Goal: Communication & Community: Answer question/provide support

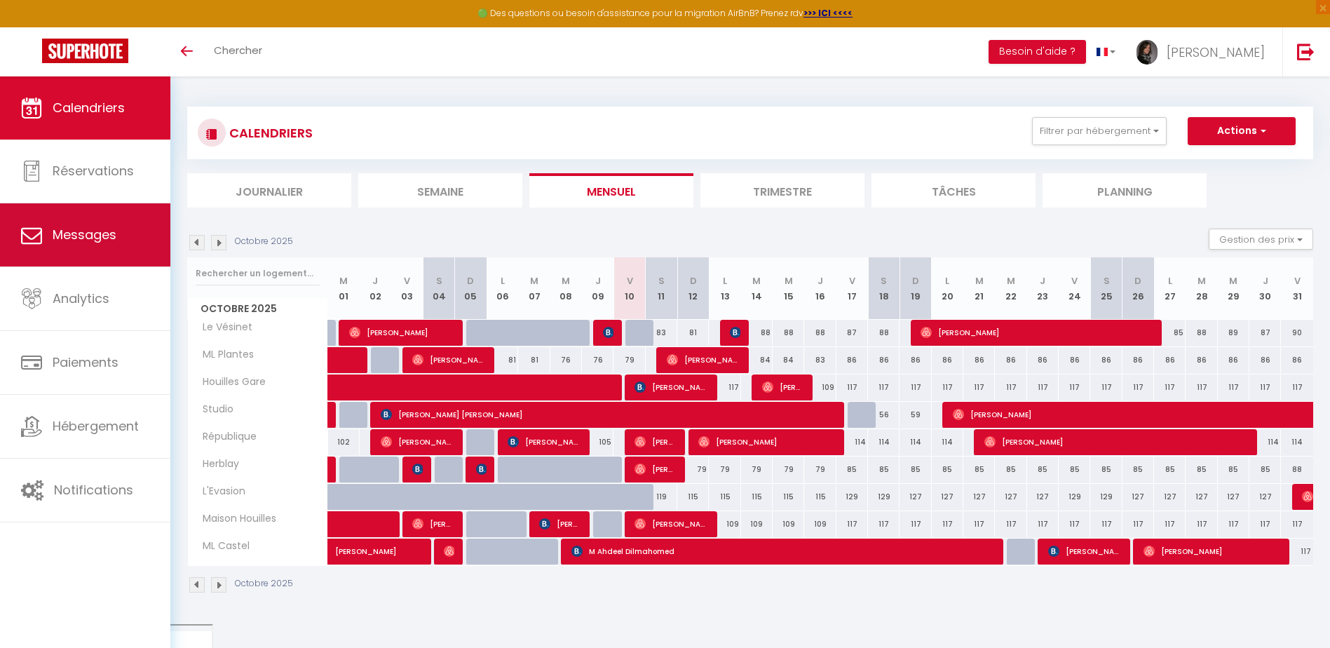
click at [76, 246] on link "Messages" at bounding box center [85, 234] width 170 height 63
select select "message"
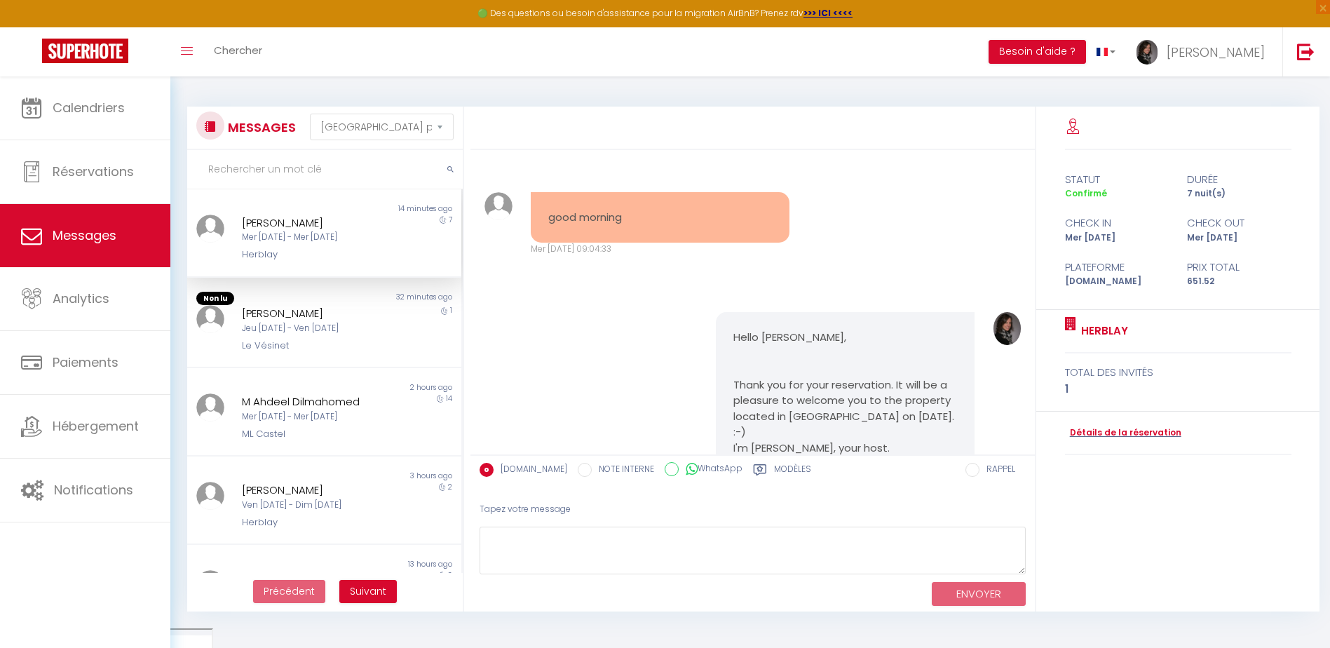
scroll to position [3688, 0]
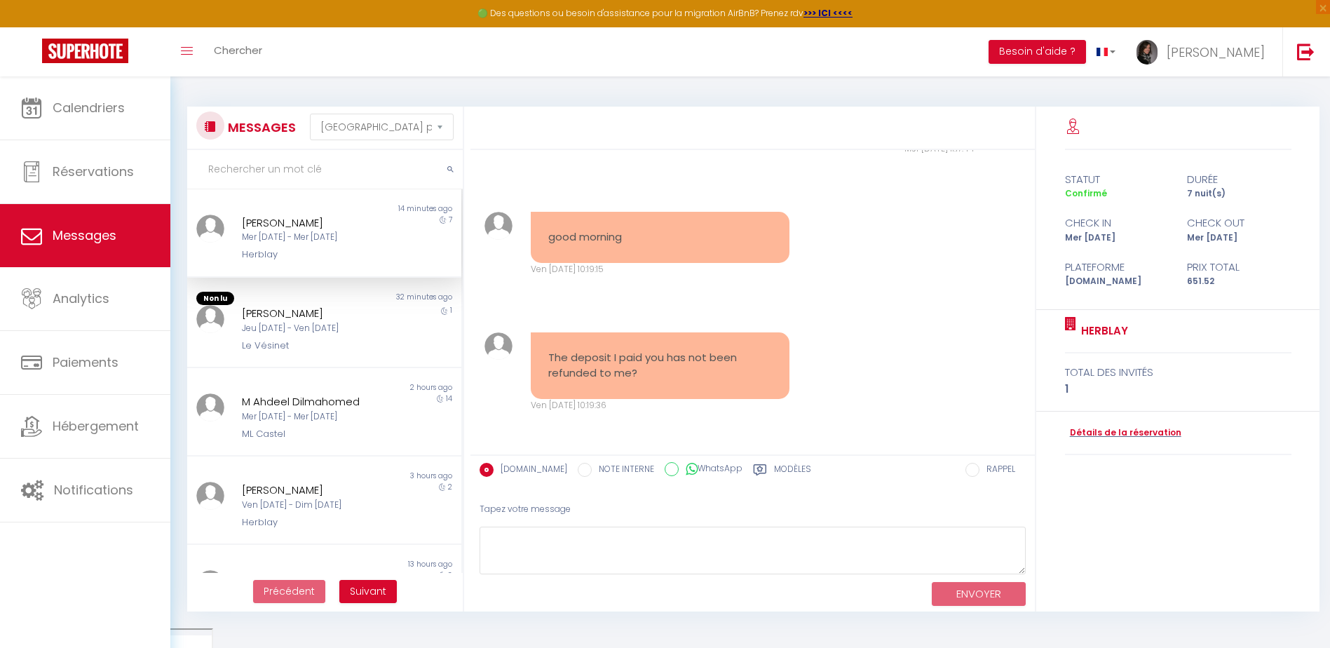
click at [313, 245] on div "xiaoying yu Mer 17 Sep - Mer 24 Sep Herblay" at bounding box center [313, 238] width 160 height 48
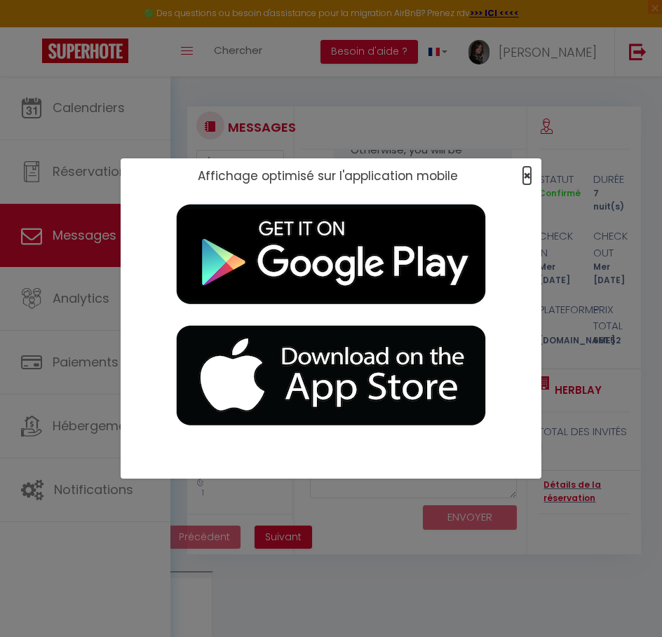
drag, startPoint x: 526, startPoint y: 181, endPoint x: 529, endPoint y: 174, distance: 7.3
click at [526, 180] on span "×" at bounding box center [527, 176] width 8 height 18
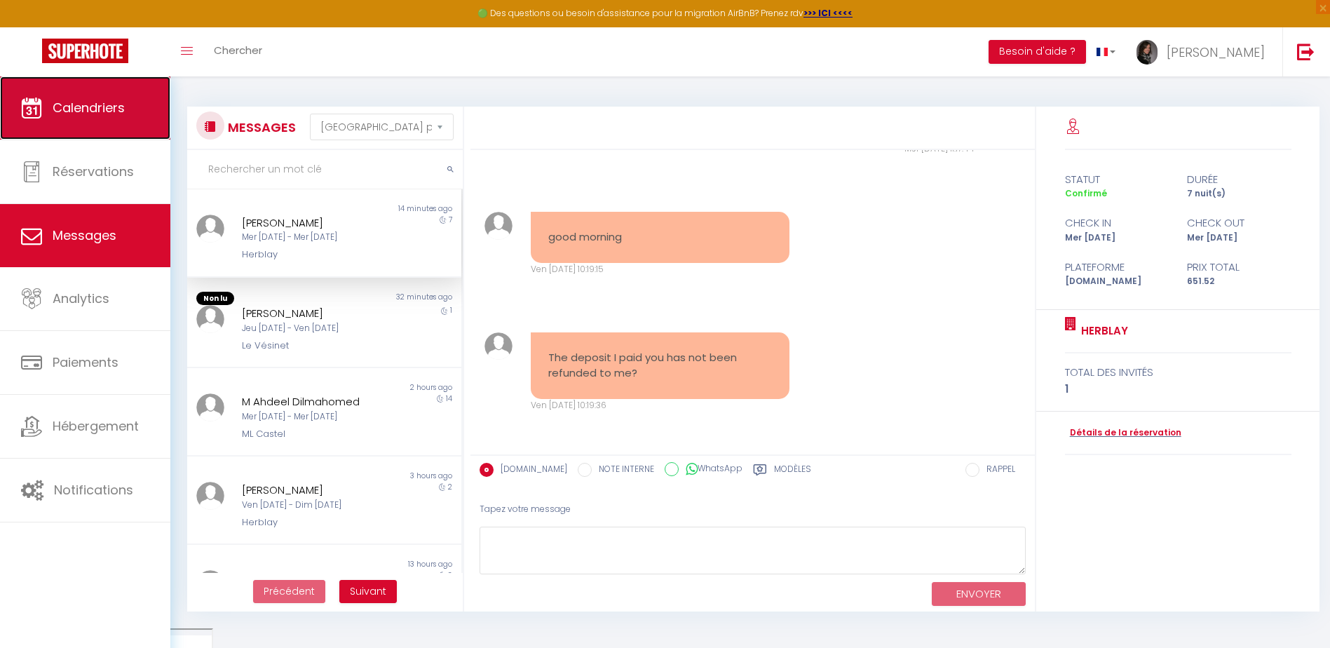
click at [89, 118] on link "Calendriers" at bounding box center [85, 107] width 170 height 63
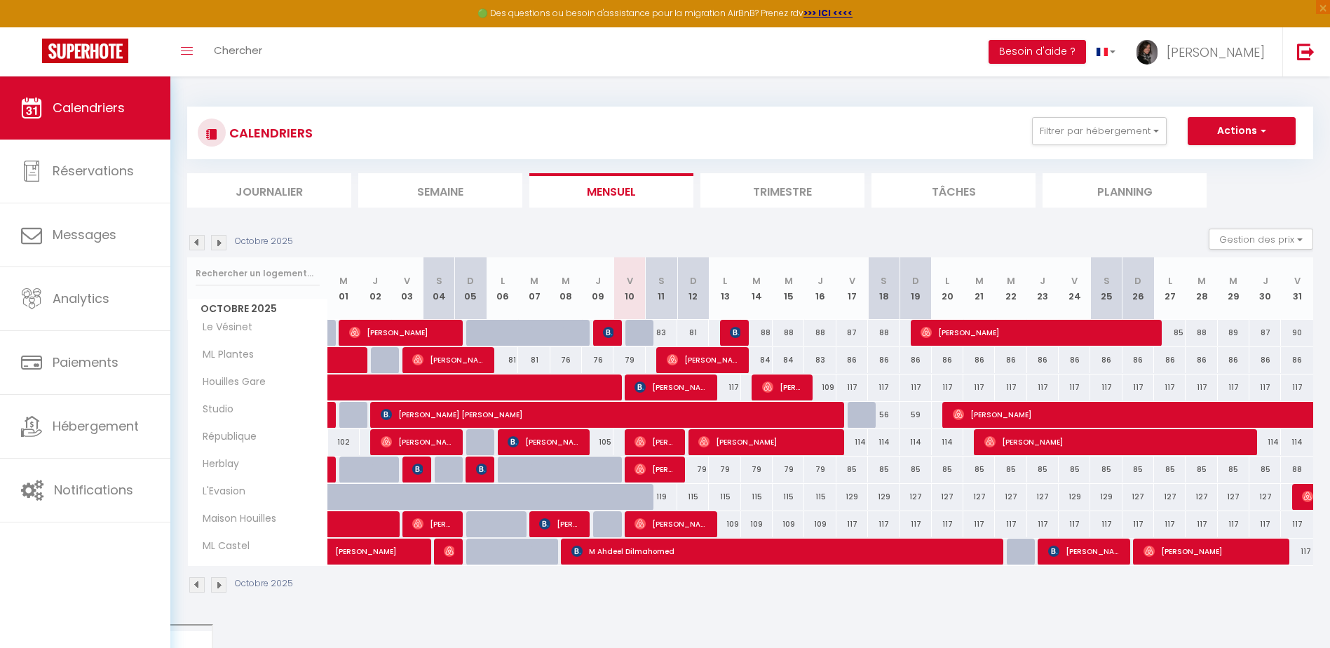
click at [202, 241] on img at bounding box center [196, 242] width 15 height 15
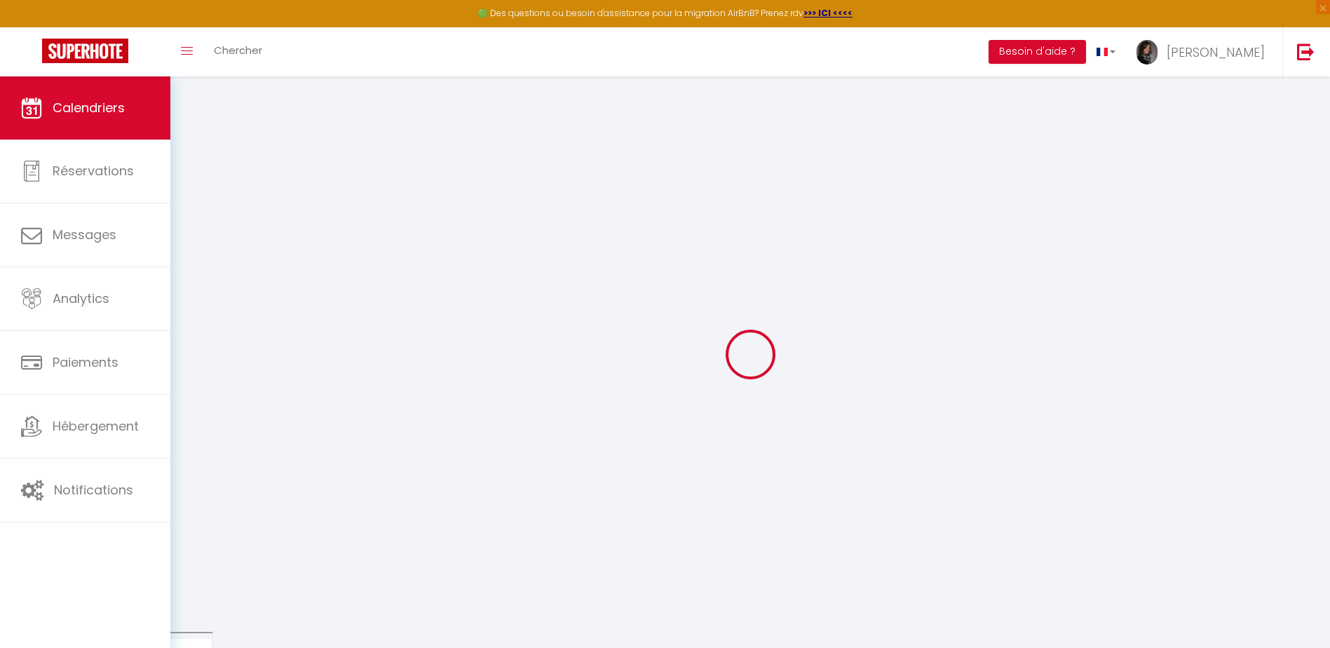
select select
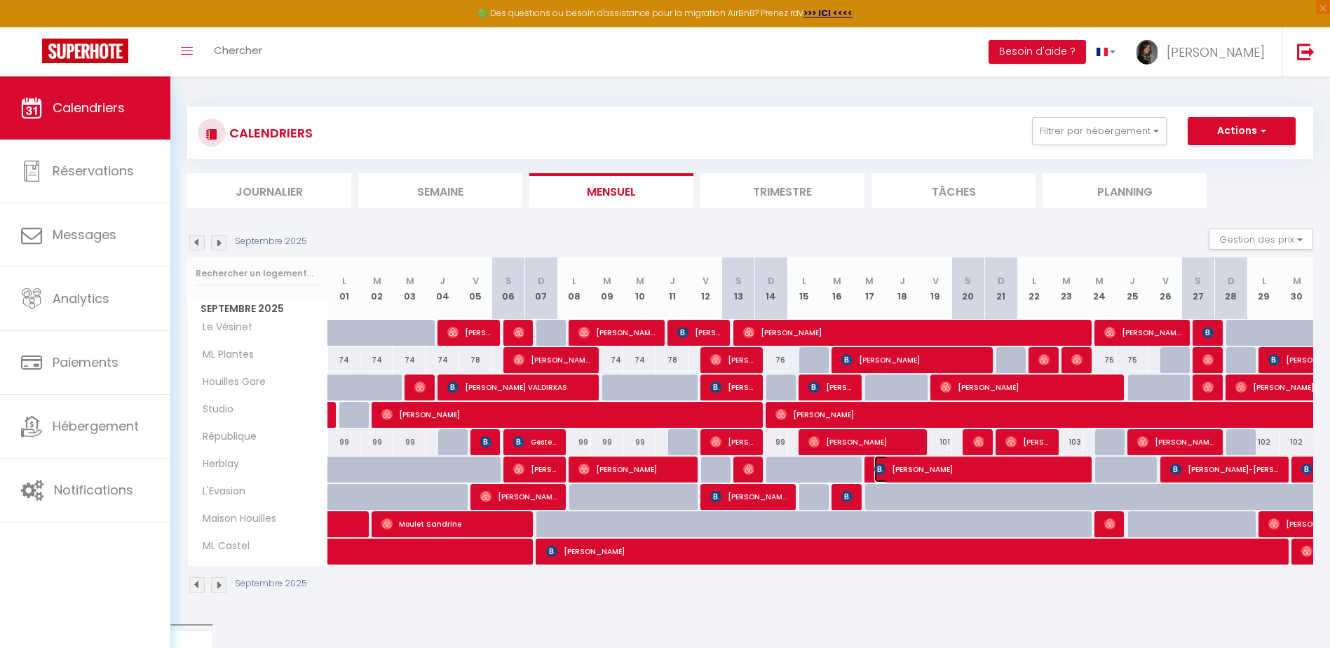
click at [916, 465] on span "[PERSON_NAME]" at bounding box center [978, 469] width 209 height 27
select select "OK"
select select "0"
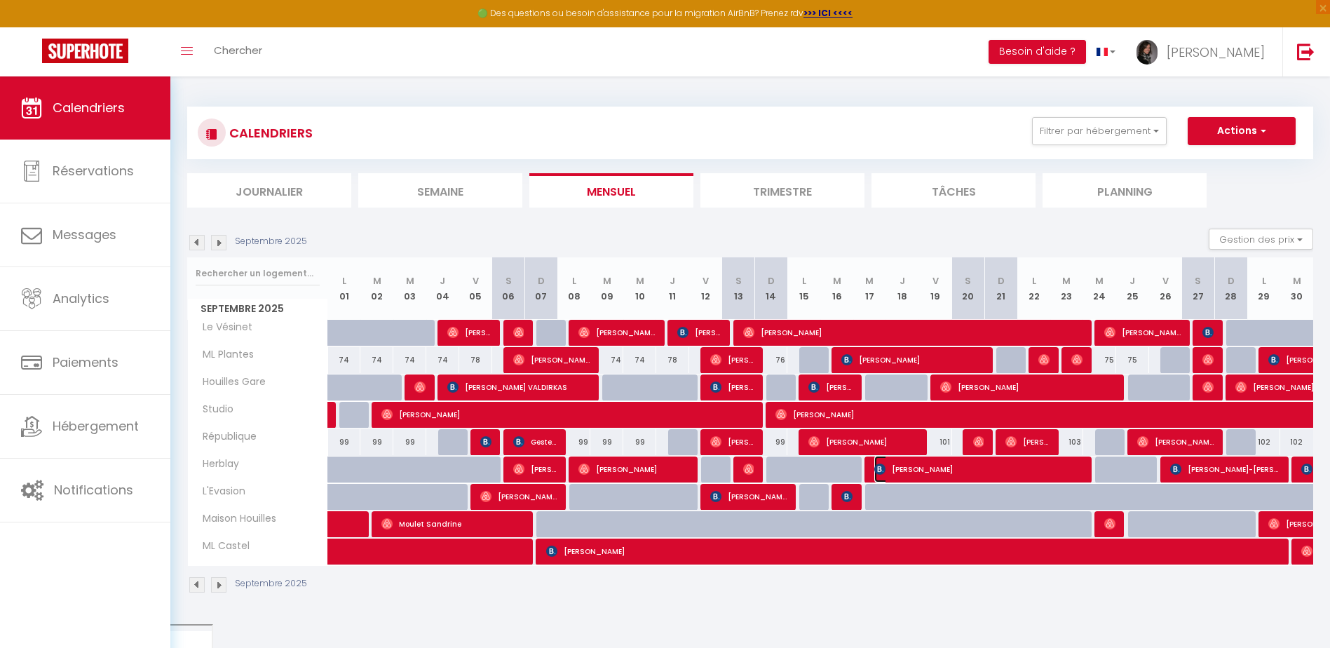
select select "1"
select select
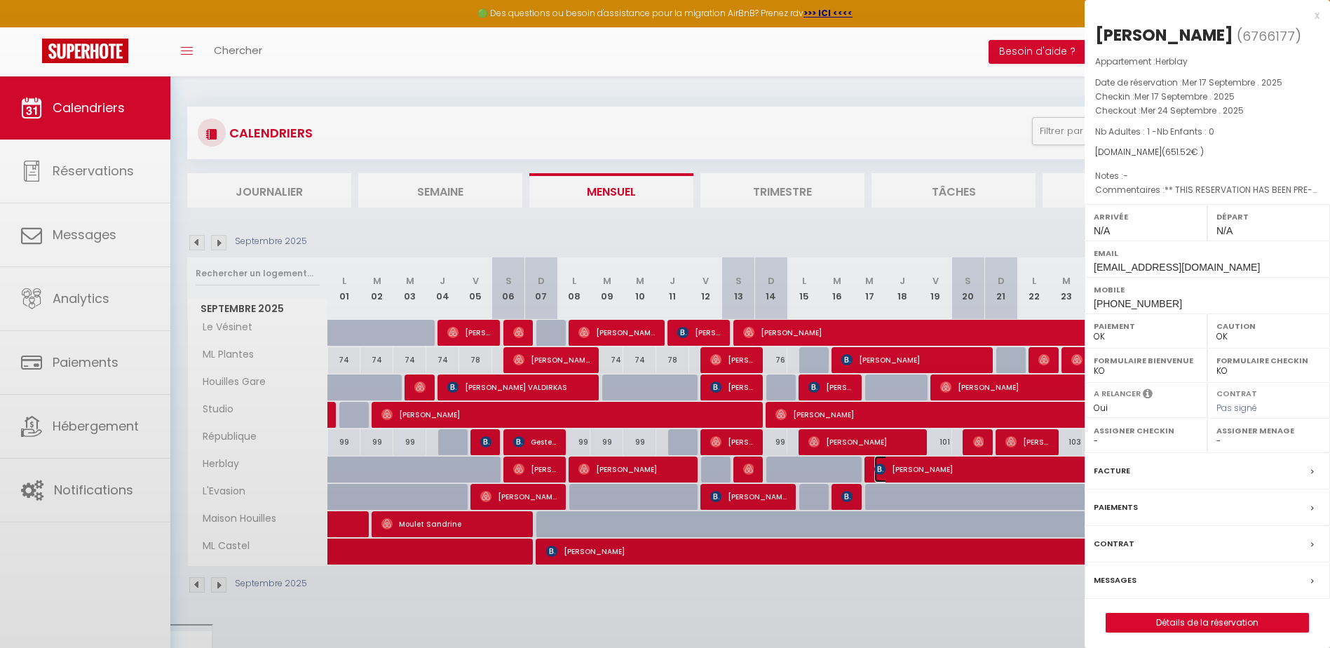
select select "36446"
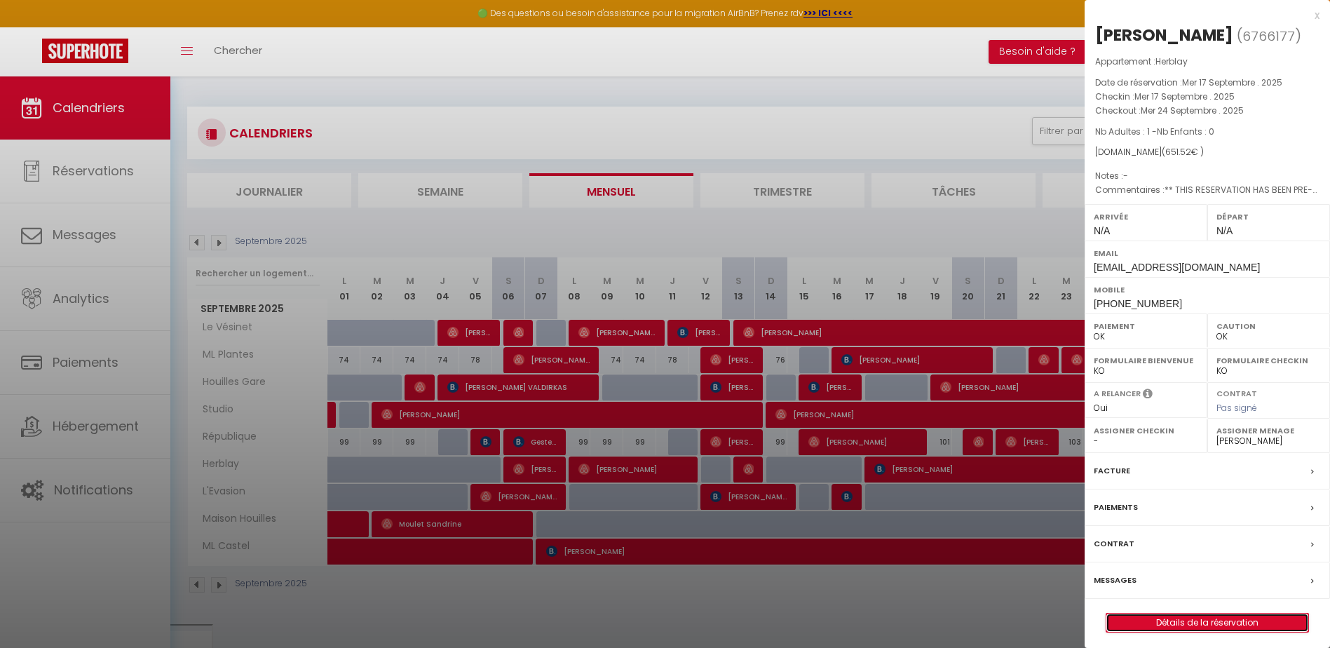
click at [1272, 630] on link "Détails de la réservation" at bounding box center [1207, 622] width 202 height 18
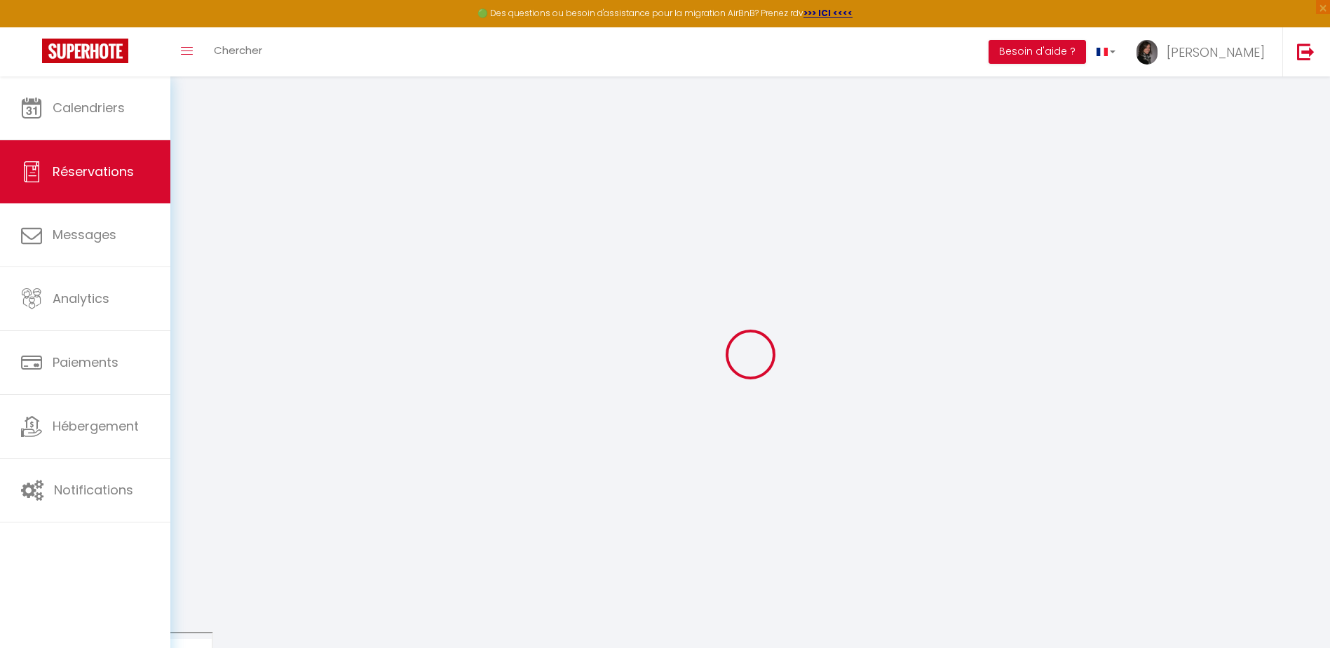
type input "xiaoying"
type input "yu"
type input "xyu.285659@guest.booking.com"
type input "+8615225839695"
type input "."
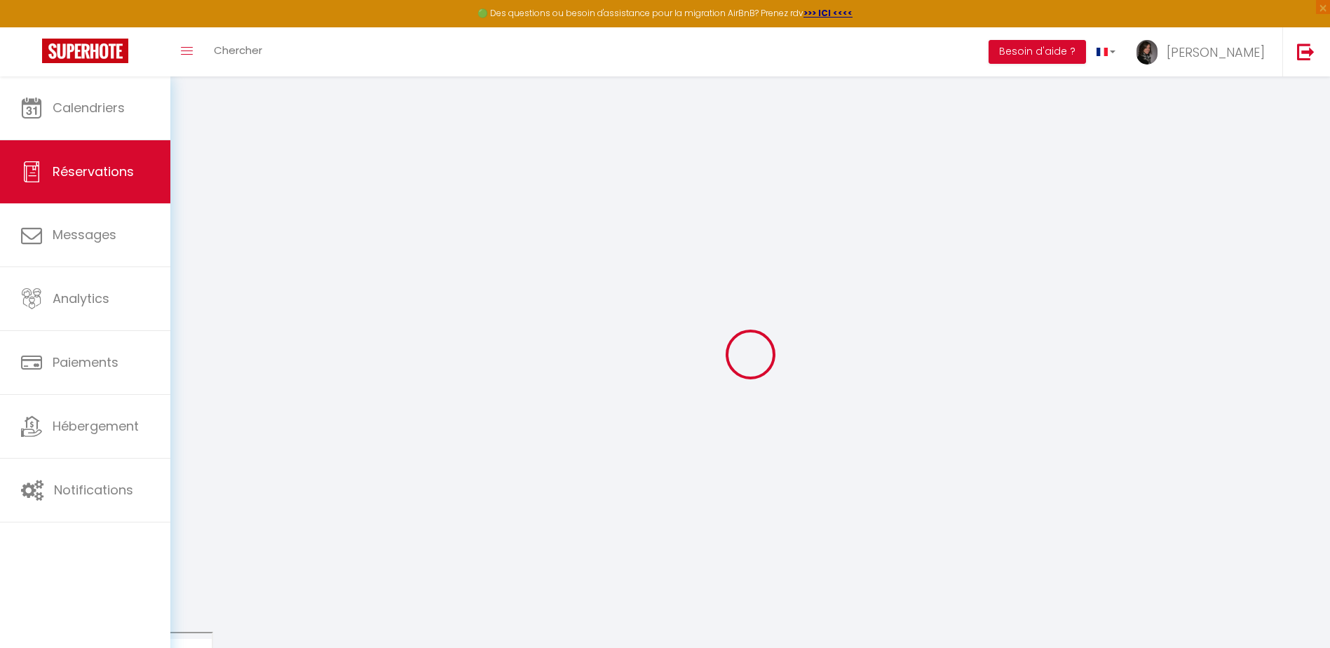
select select "CN"
type input "116.7"
type input "9.12"
select select "67158"
select select "1"
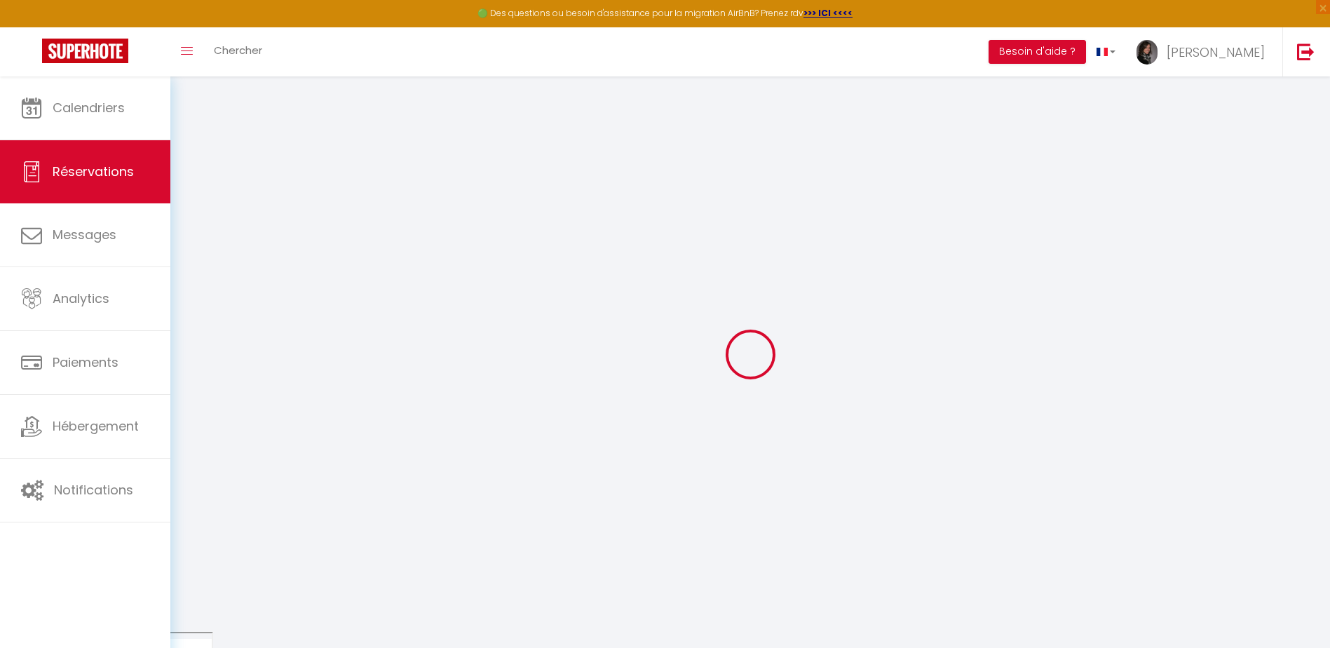
select select
type input "1"
select select "12"
select select "15"
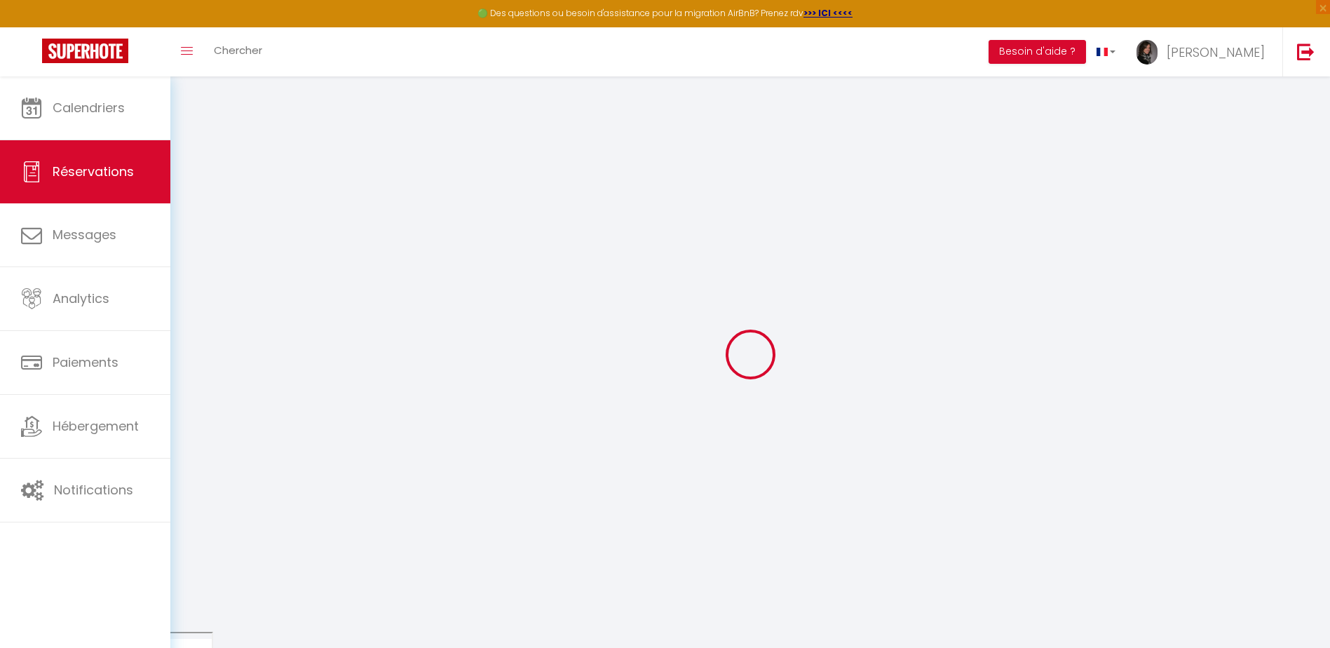
type input "574.2"
checkbox input "false"
type input "0"
select select "2"
type input "40"
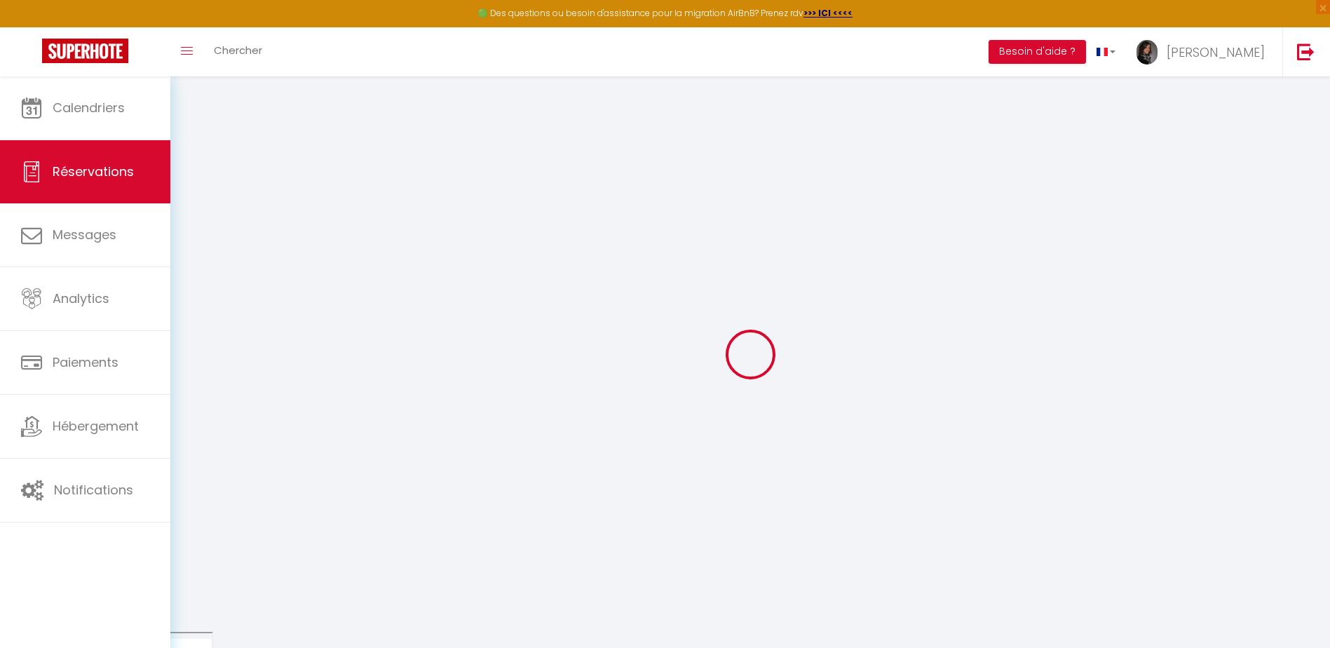
type input "0"
select select
checkbox input "false"
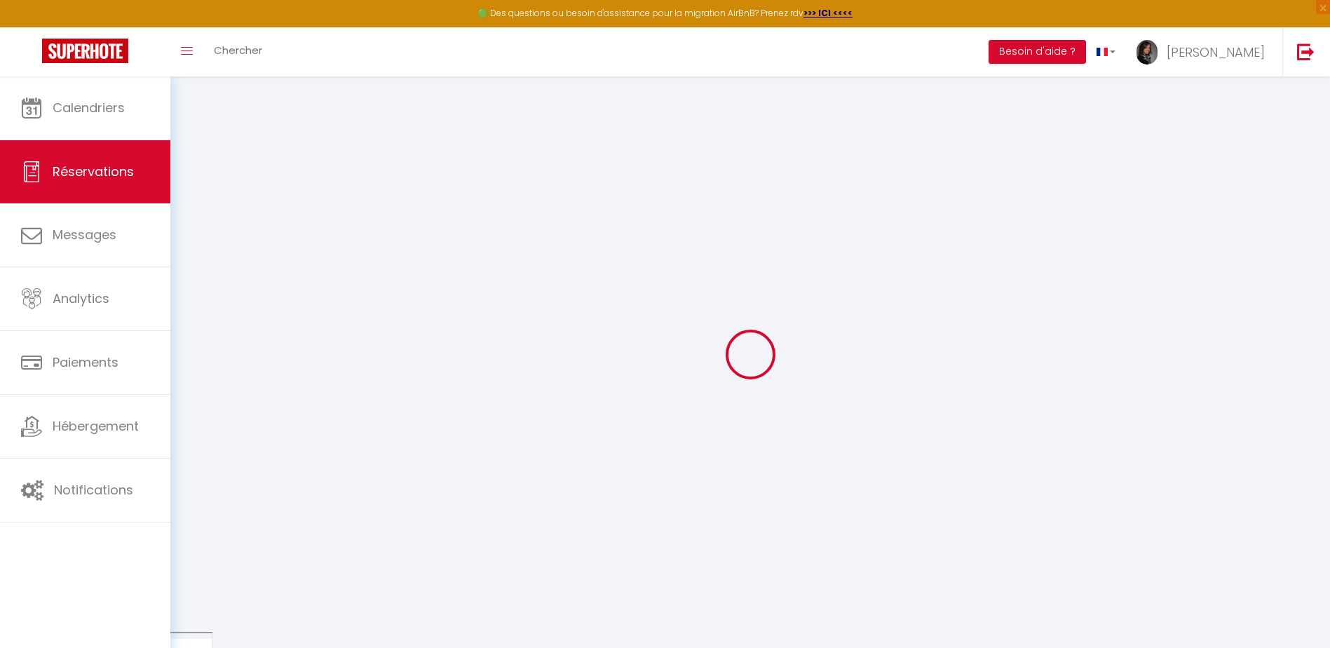
select select
checkbox input "false"
select select
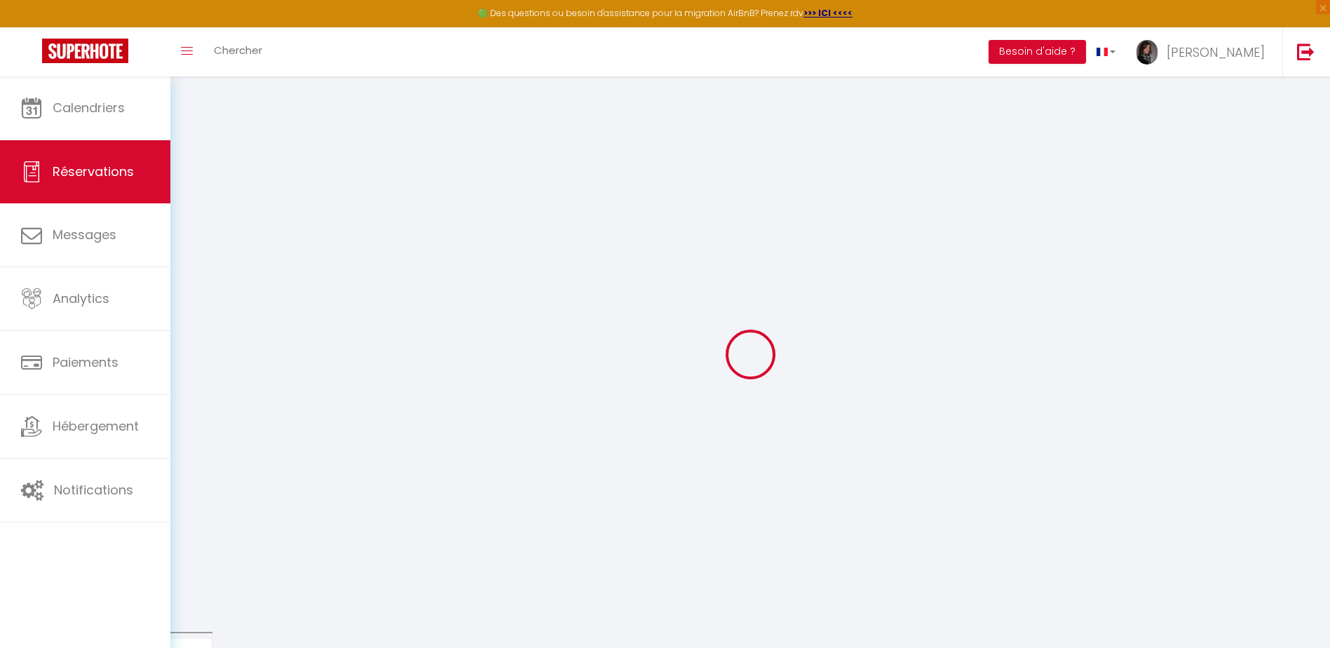
checkbox input "false"
type textarea "** THIS RESERVATION HAS BEEN PRE-PAID ** BOOKING NOTE : Payment charge is EUR 9…"
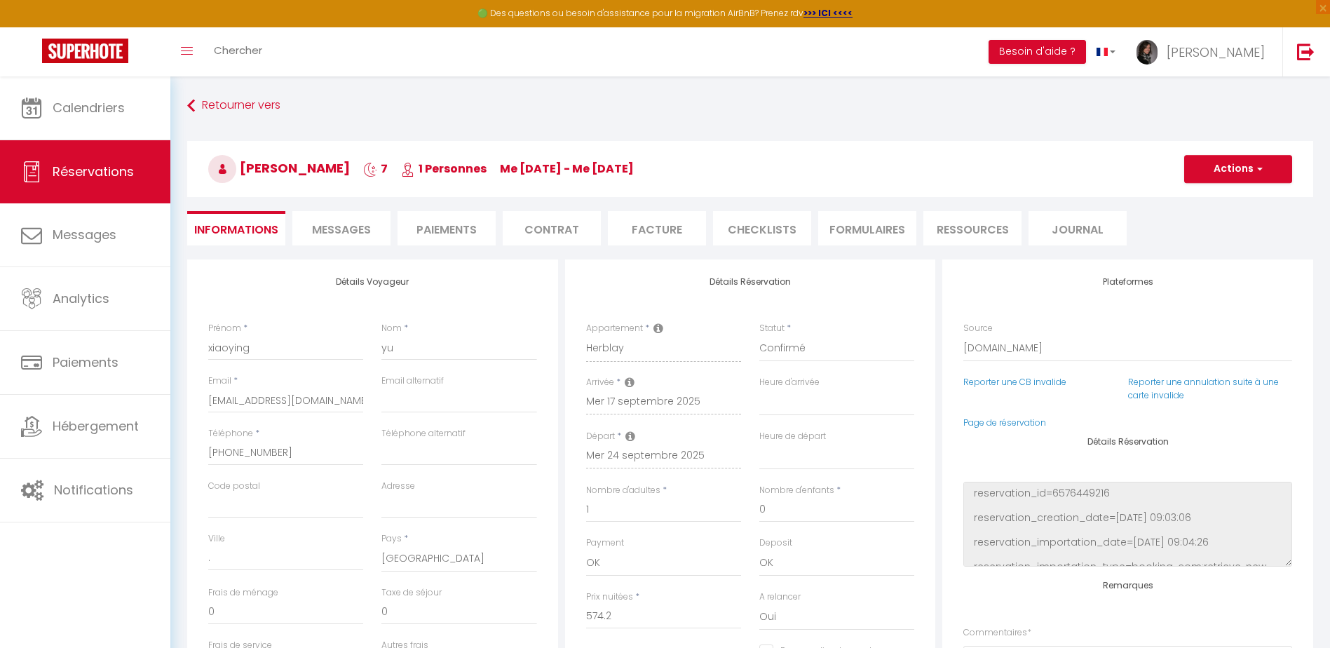
type input "40"
type input "37.32"
select select
checkbox input "false"
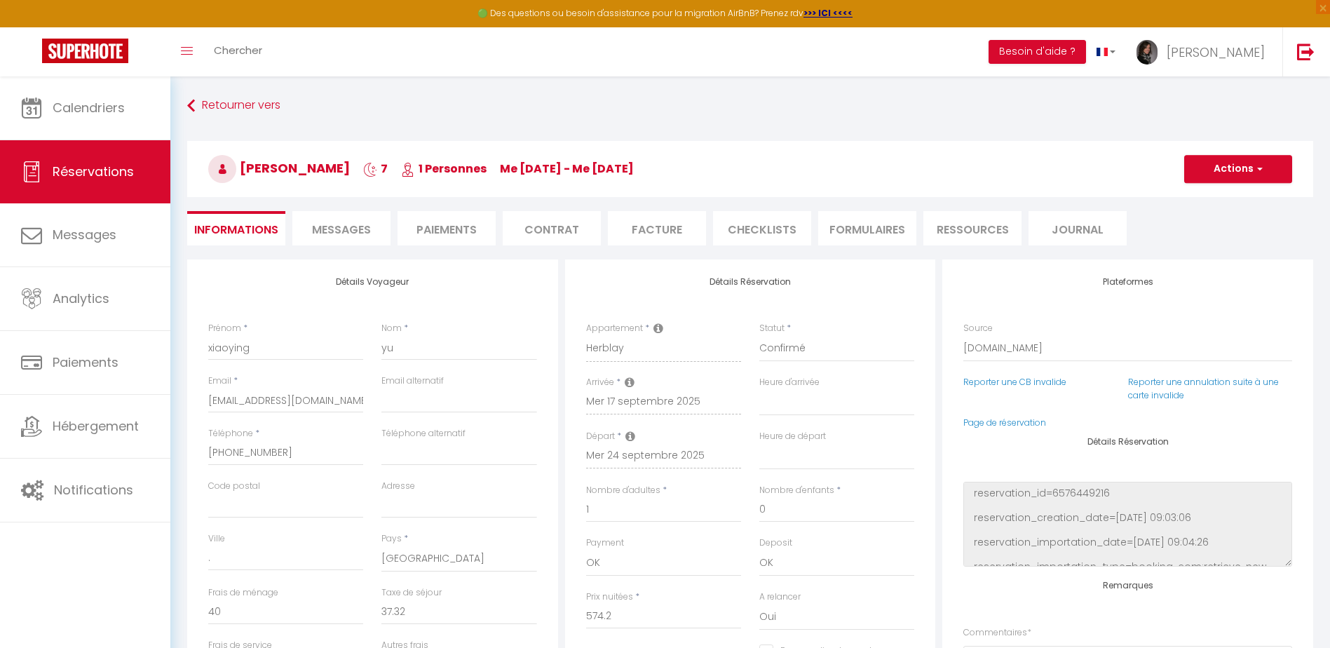
select select
checkbox input "false"
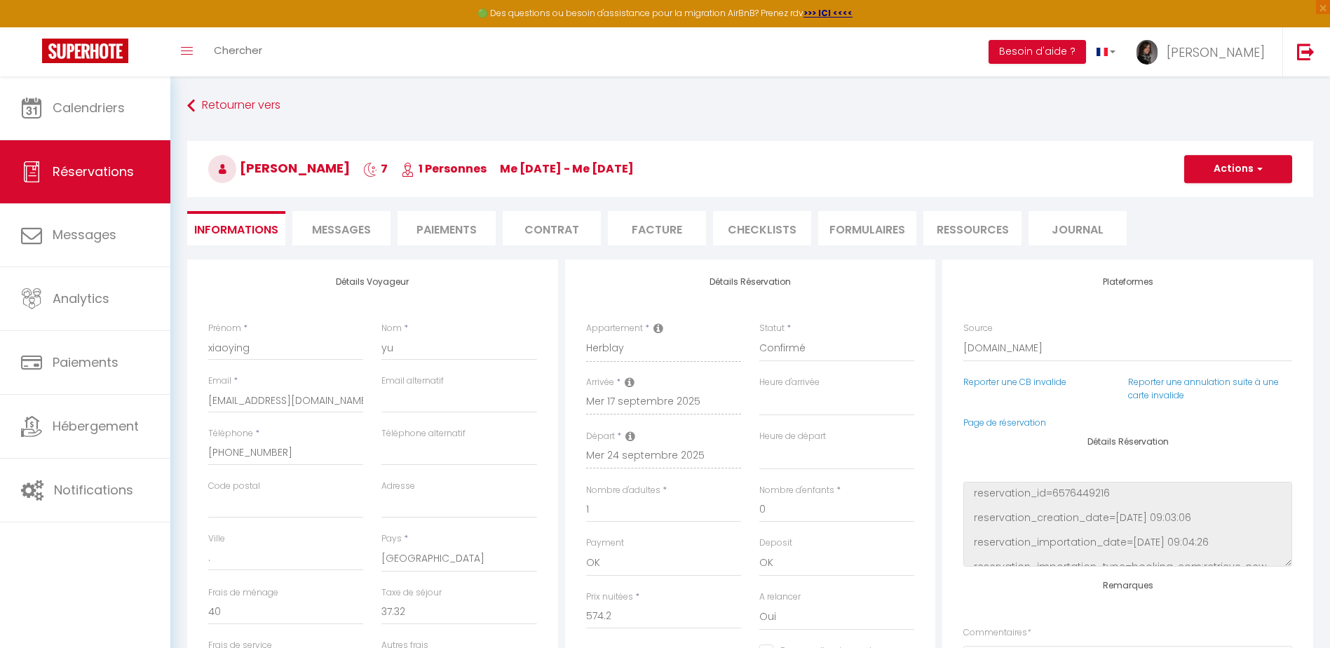
click at [762, 230] on li "CHECKLISTS" at bounding box center [762, 228] width 98 height 34
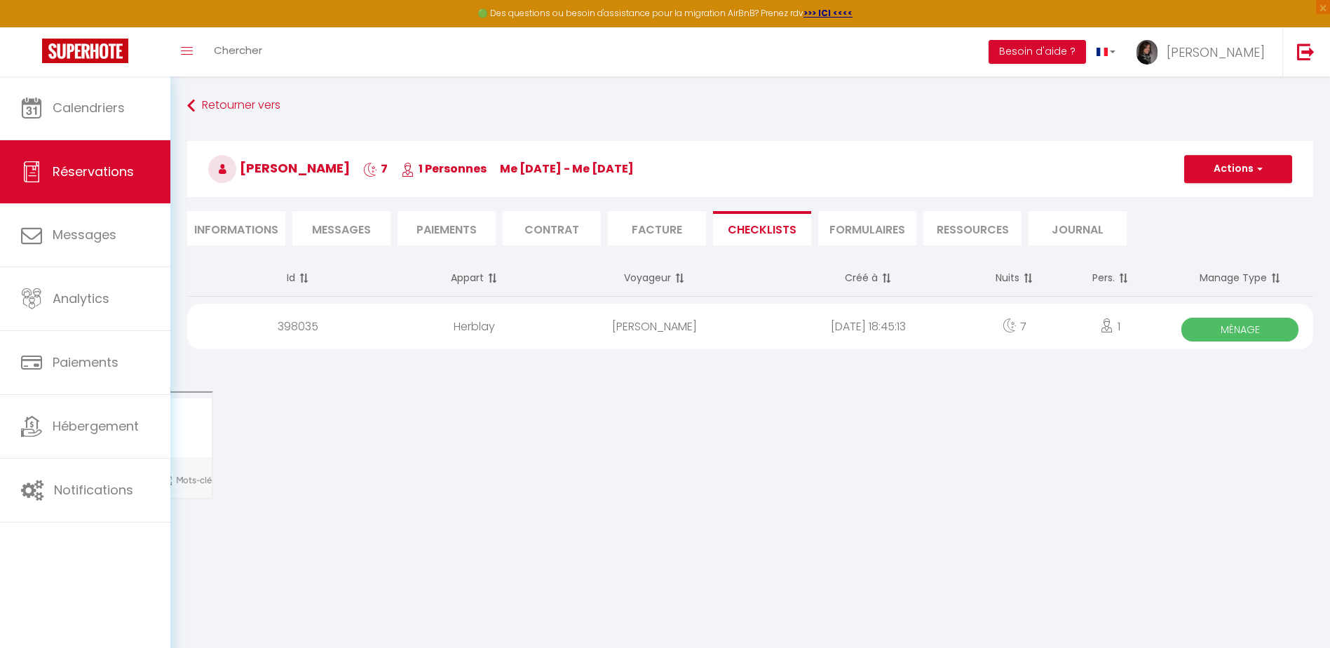
click at [1222, 320] on span "Ménage" at bounding box center [1239, 330] width 117 height 24
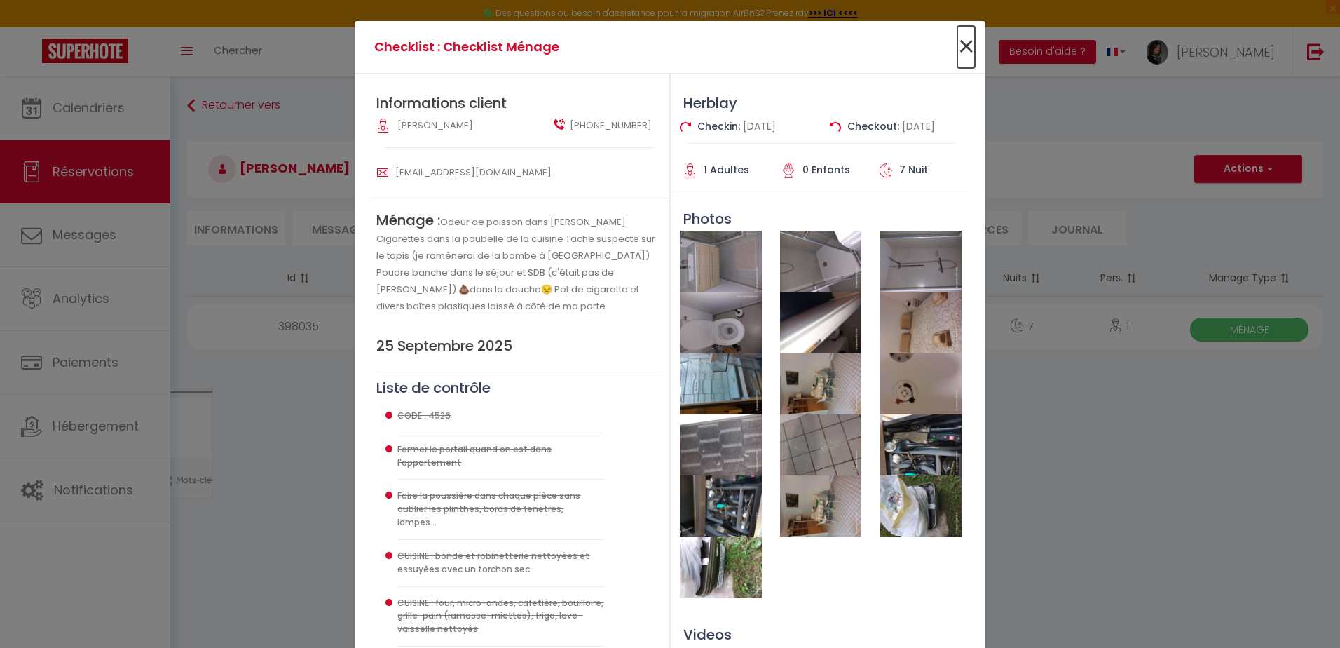
click at [961, 45] on span "×" at bounding box center [966, 47] width 18 height 42
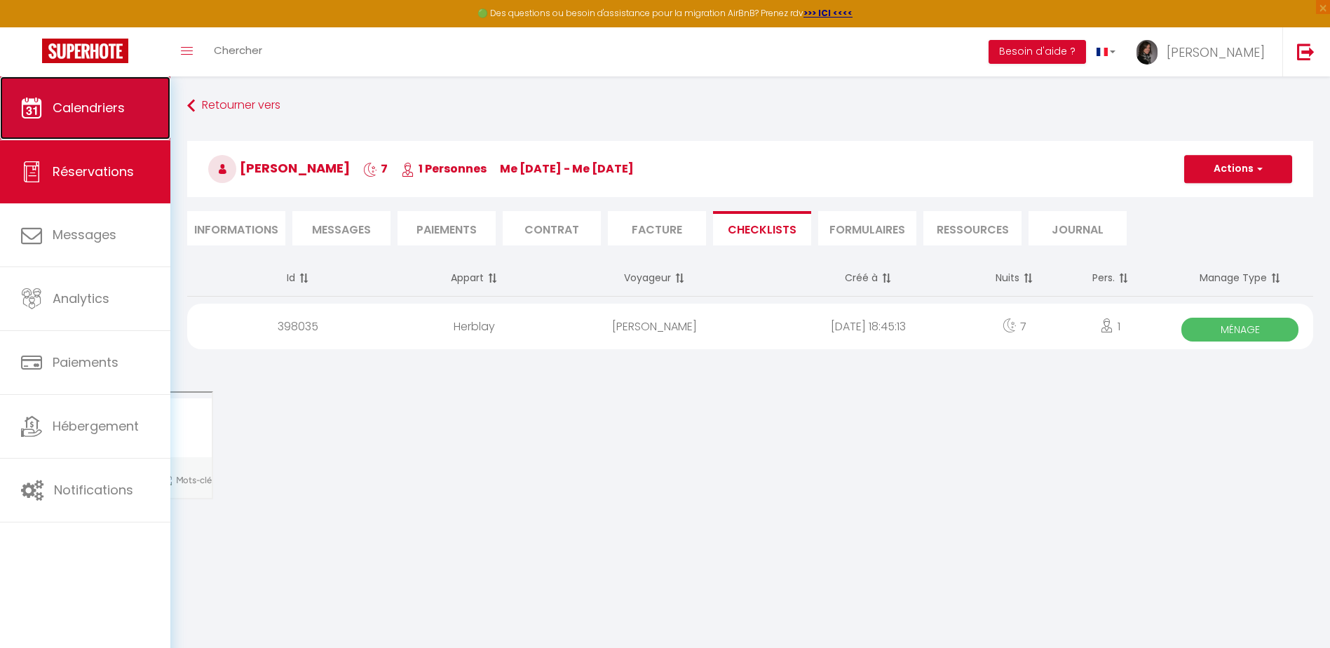
click at [73, 102] on span "Calendriers" at bounding box center [89, 108] width 72 height 18
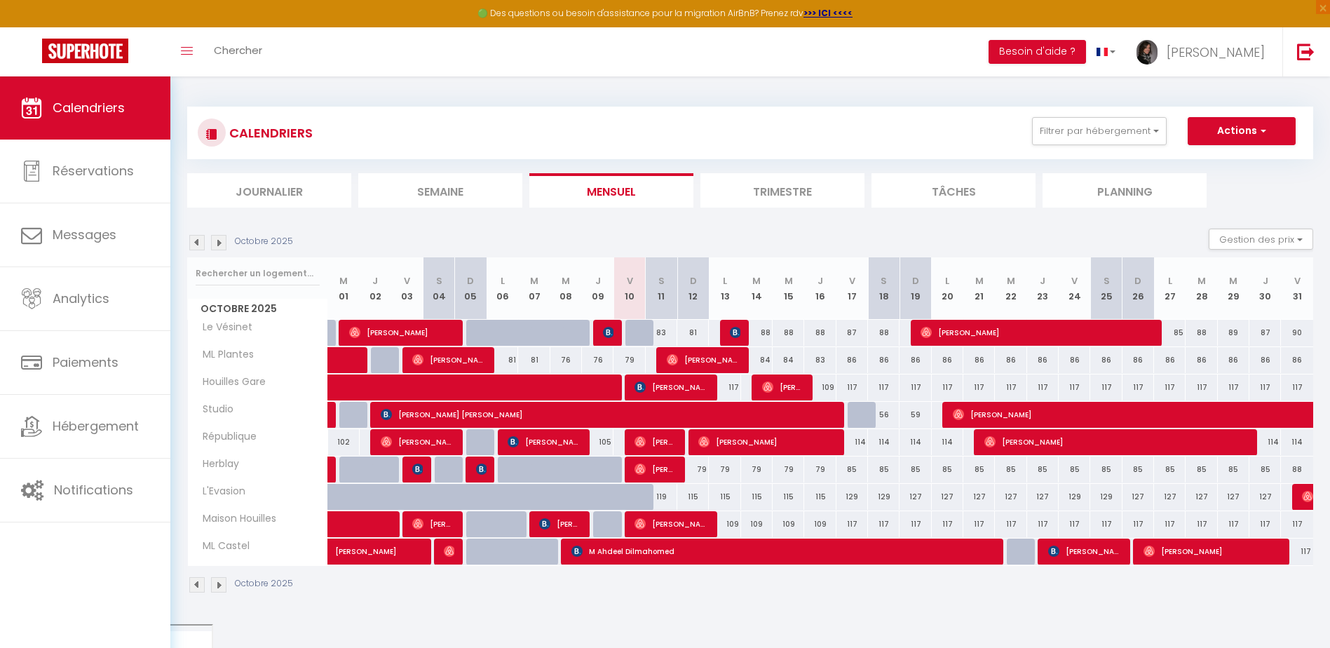
click at [191, 245] on img at bounding box center [196, 242] width 15 height 15
select select
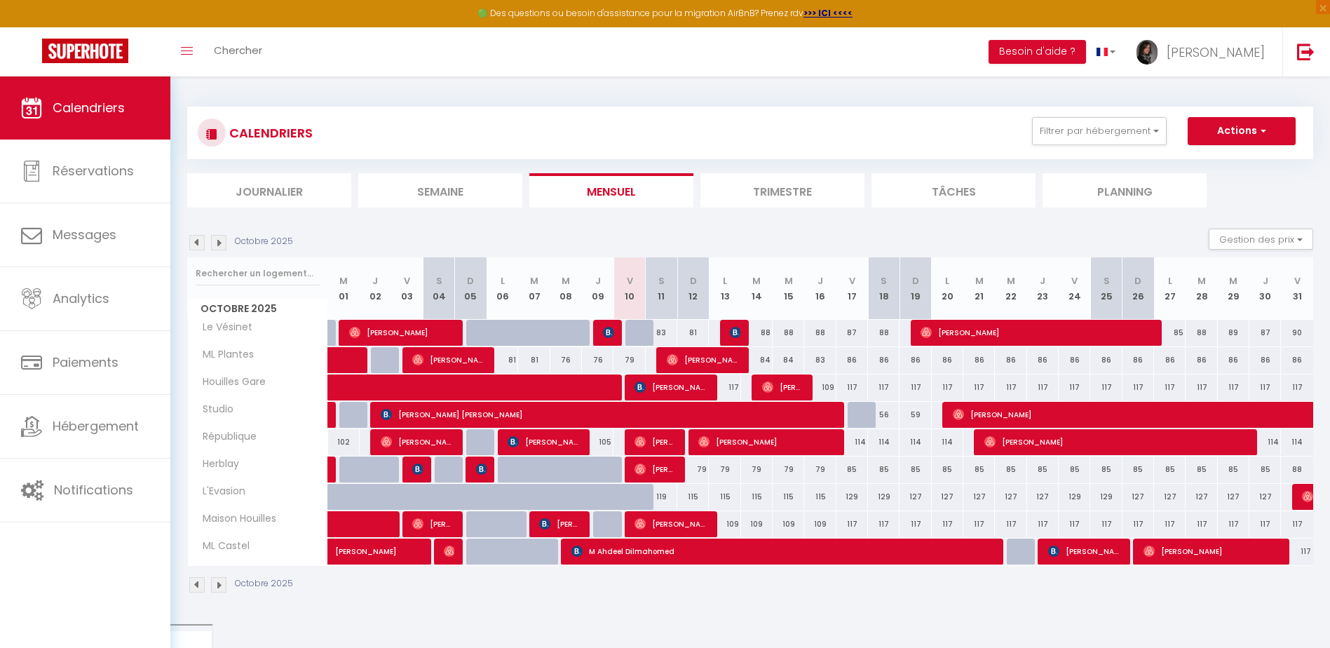
select select
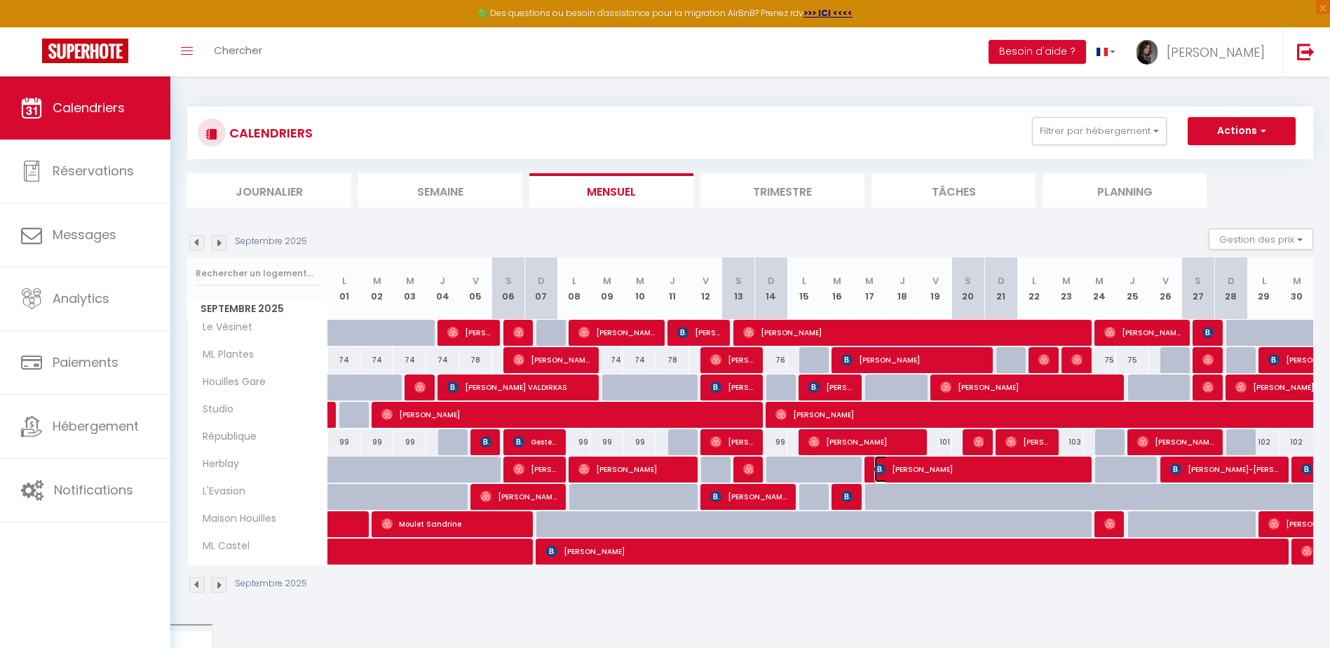
click at [931, 461] on span "[PERSON_NAME]" at bounding box center [978, 469] width 209 height 27
select select "OK"
select select "0"
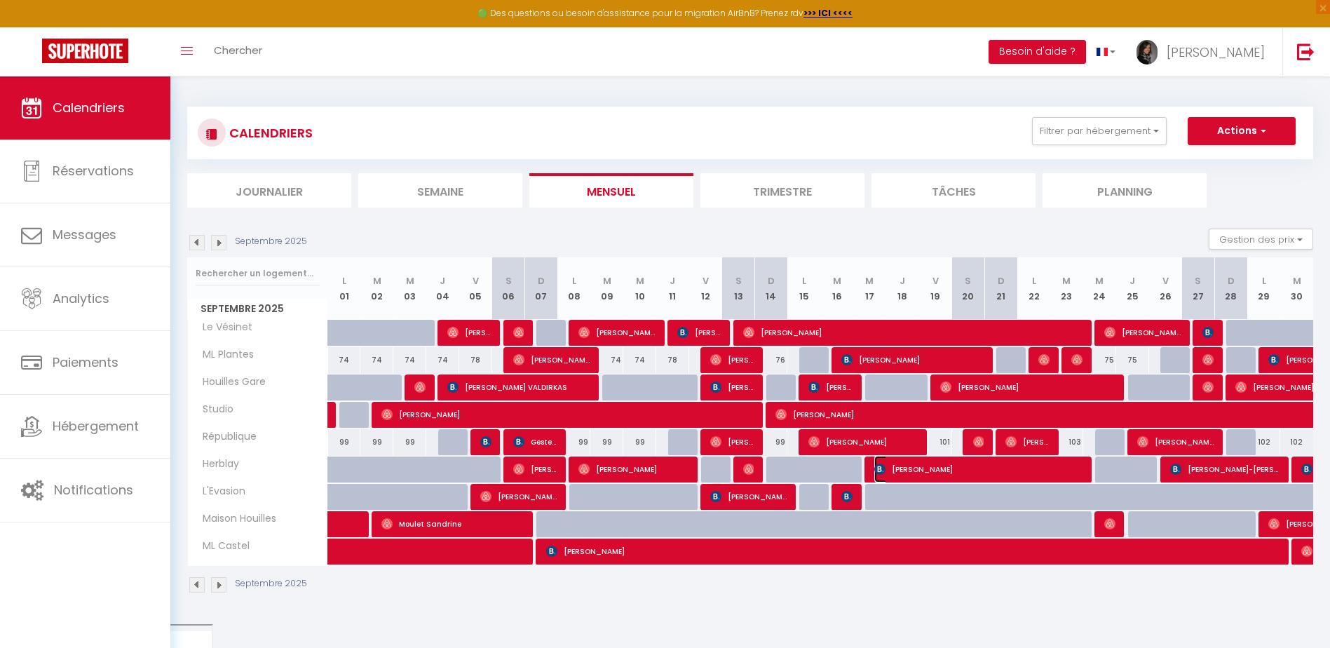
select select "1"
select select
select select "36446"
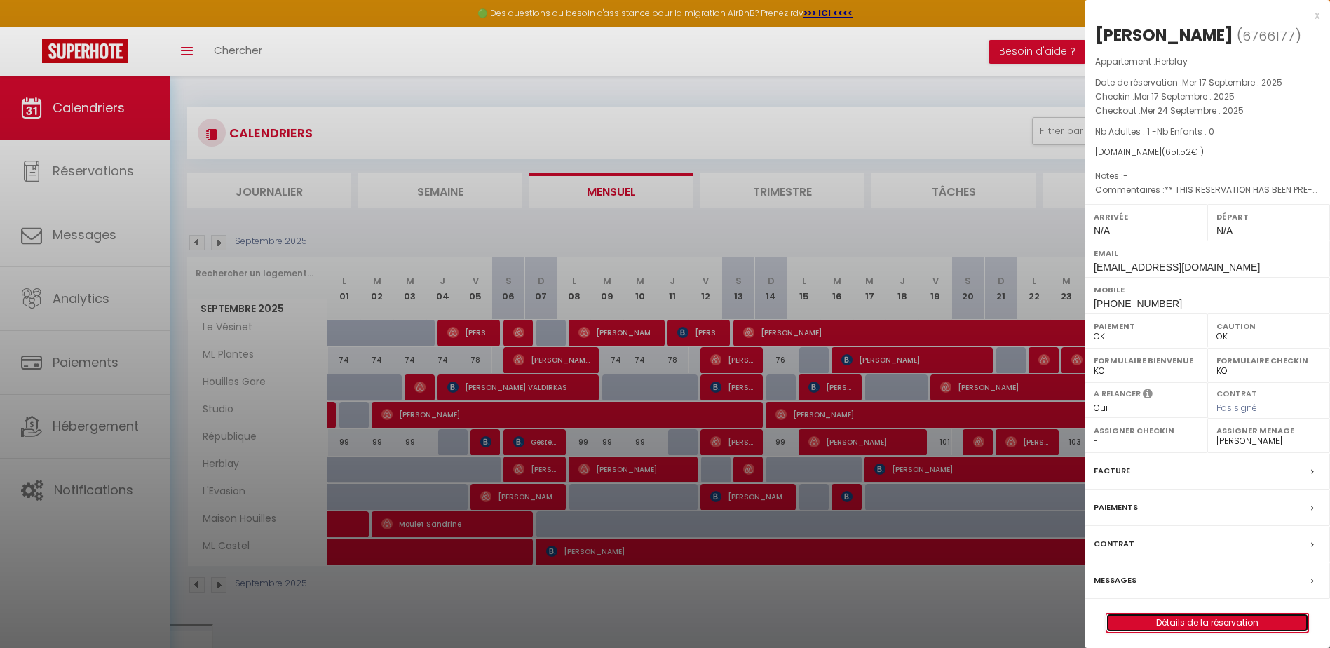
click at [1166, 629] on link "Détails de la réservation" at bounding box center [1207, 622] width 202 height 18
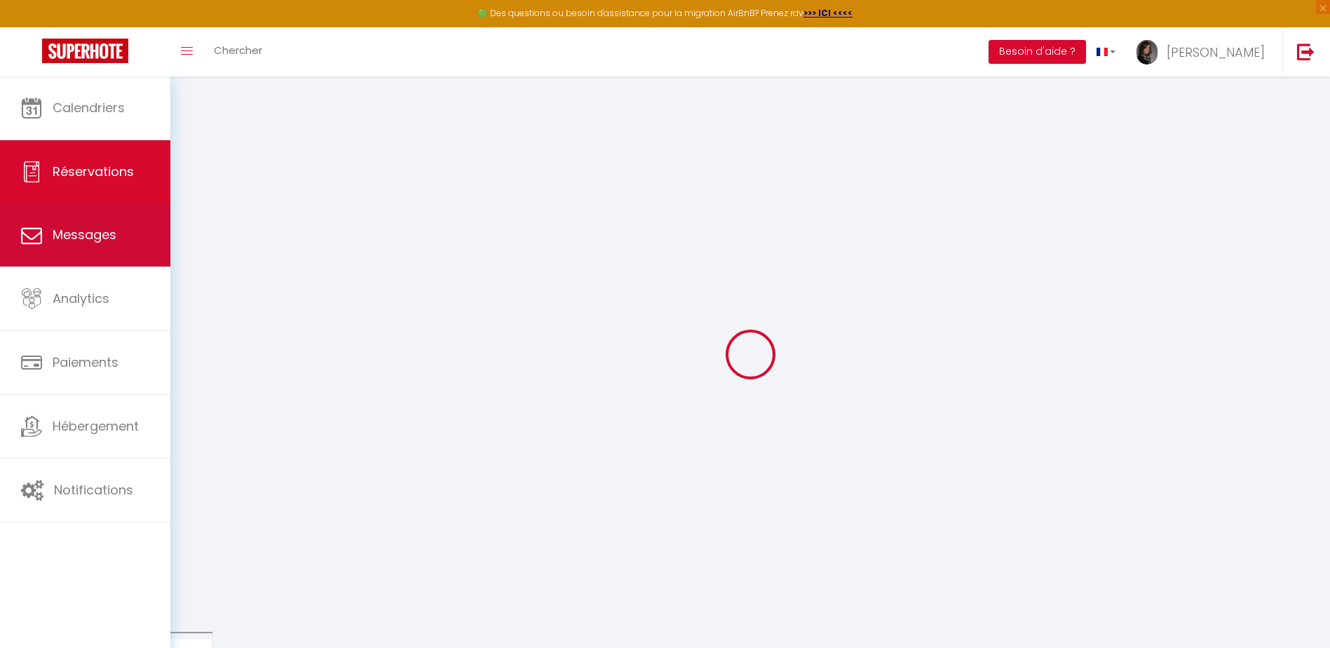
select select
checkbox input "false"
type textarea "** THIS RESERVATION HAS BEEN PRE-PAID ** BOOKING NOTE : Payment charge is EUR 9…"
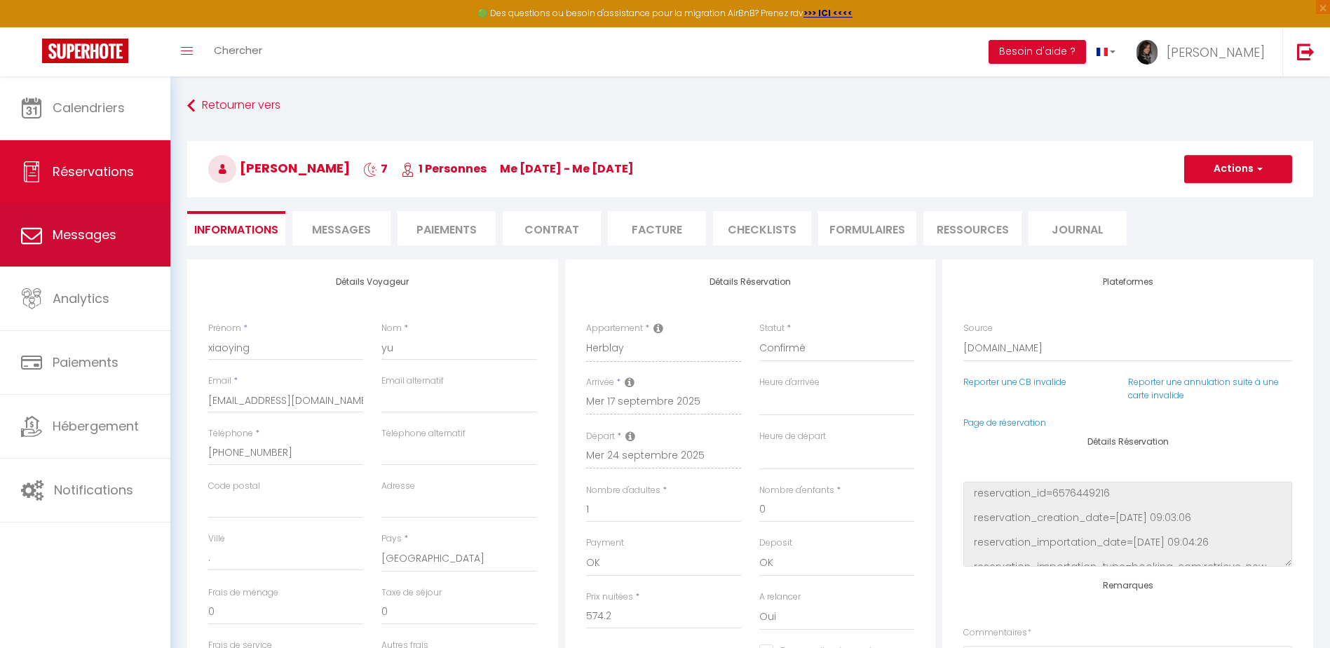
type input "40"
type input "37.32"
select select
checkbox input "false"
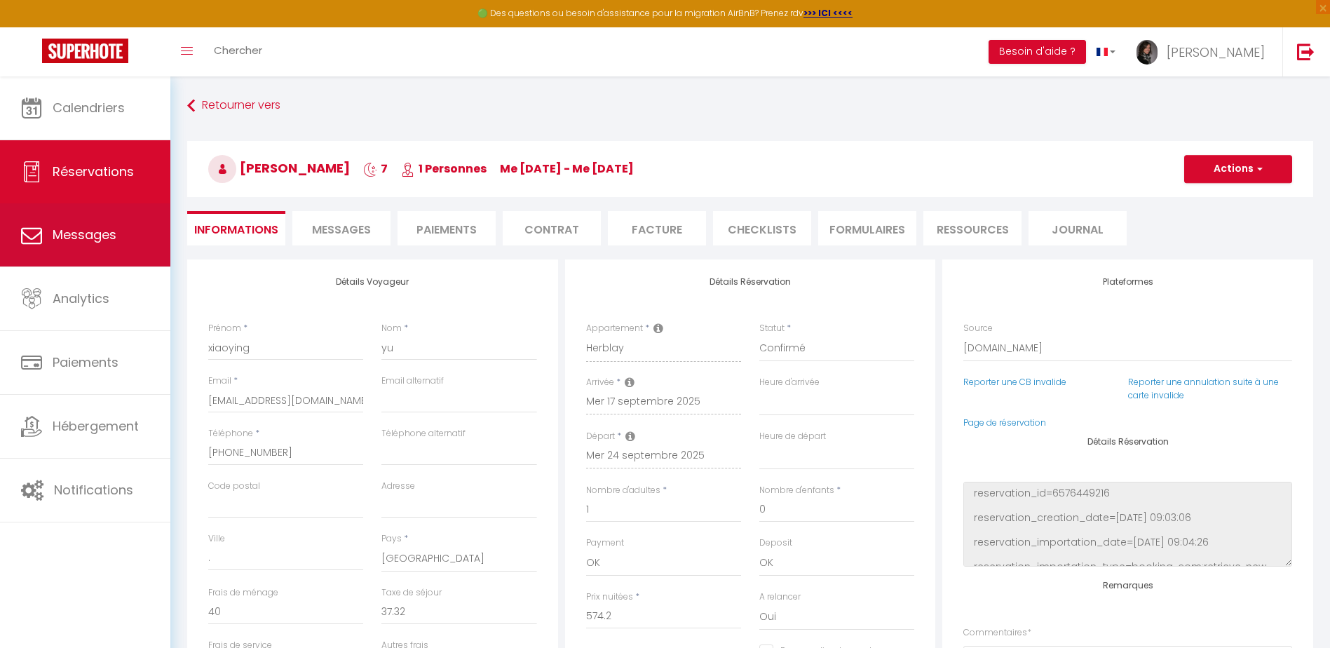
select select
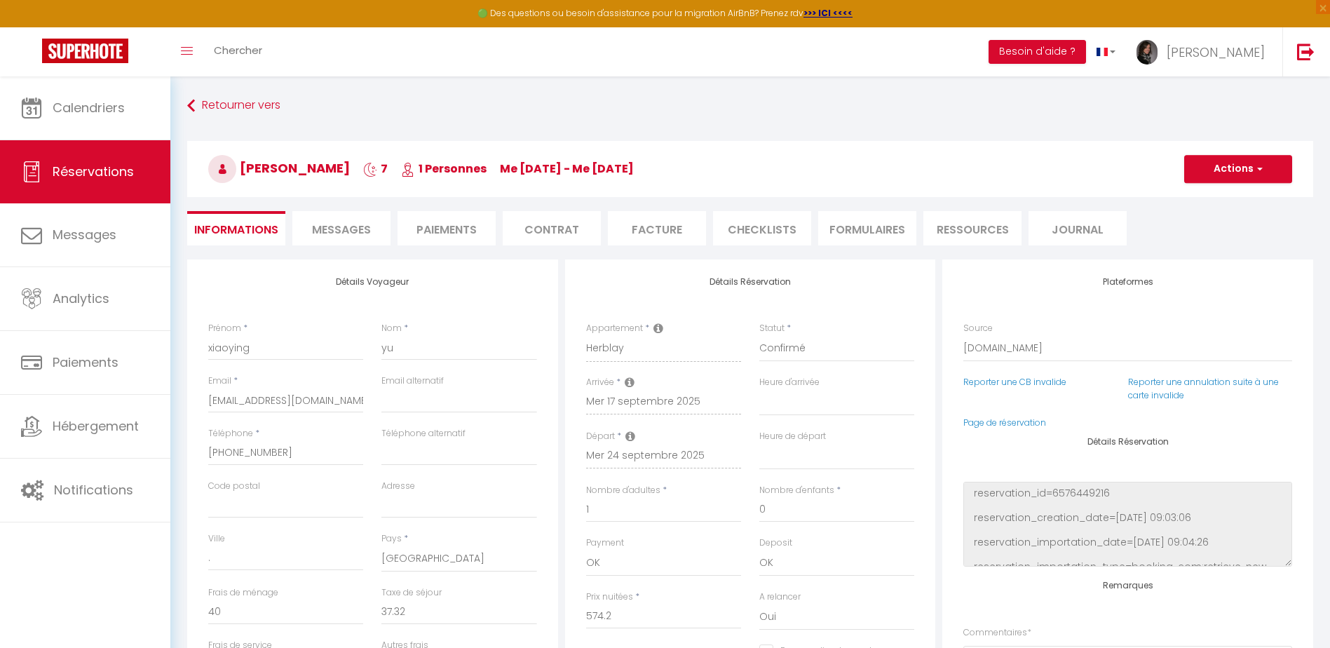
click at [723, 224] on li "CHECKLISTS" at bounding box center [762, 228] width 98 height 34
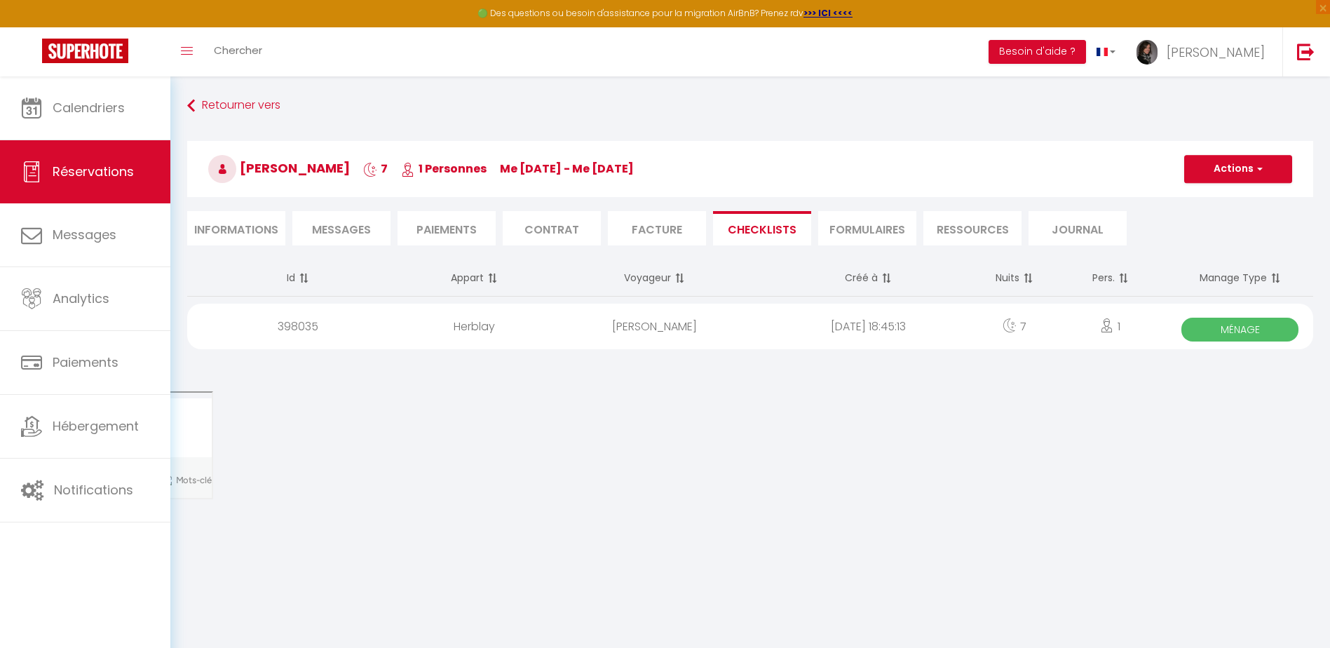
click at [346, 228] on span "Messages" at bounding box center [341, 229] width 59 height 16
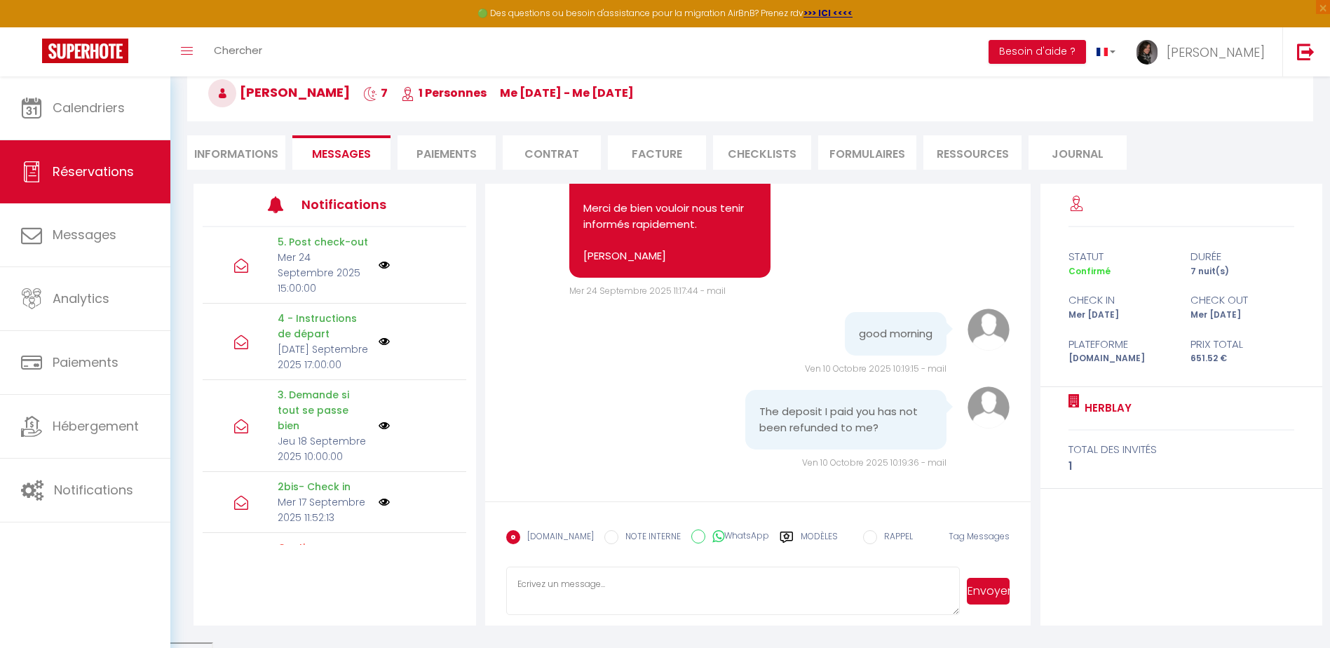
scroll to position [76, 0]
click at [571, 598] on textarea at bounding box center [733, 590] width 454 height 49
drag, startPoint x: 620, startPoint y: 197, endPoint x: 665, endPoint y: 198, distance: 45.6
click at [665, 198] on pre "onjour [PERSON_NAME], Nous avons constaté que vous êtes encore dans l’apparteme…" at bounding box center [670, 121] width 174 height 284
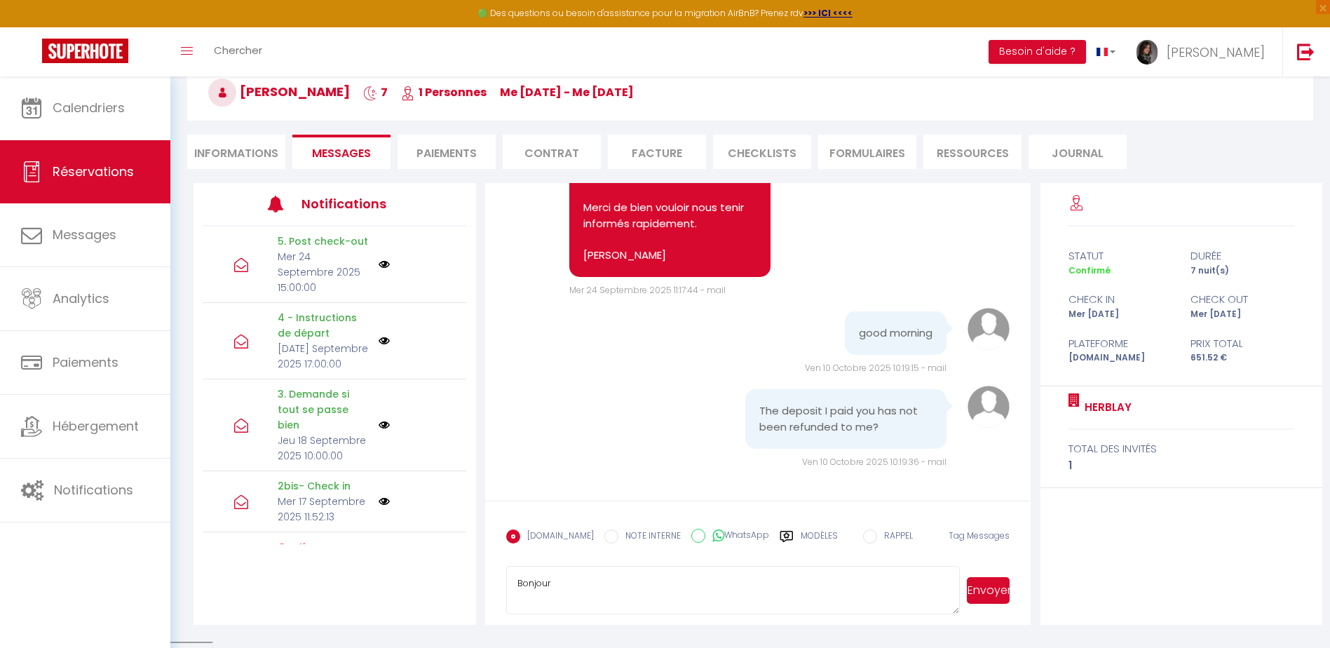
copy pre "Xiaoying"
click at [575, 583] on textarea "Bonjour" at bounding box center [733, 590] width 454 height 49
paste textarea "Xiaoying"
click at [551, 599] on textarea "Bonjour Xiaoying, Je viesn d'aller vérifier sur Stripe." at bounding box center [733, 590] width 454 height 49
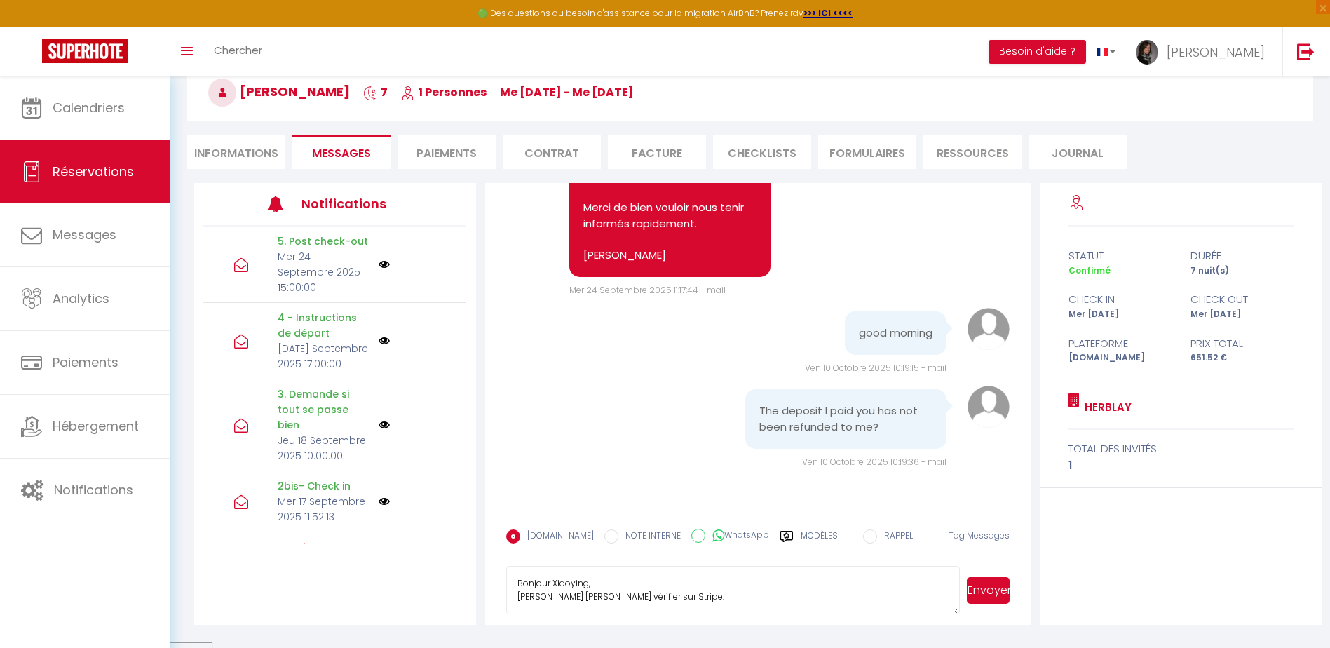
click at [690, 597] on textarea "Bonjour Xiaoying, Je viens d'aller vérifier sur Stripe." at bounding box center [733, 590] width 454 height 49
click at [628, 586] on textarea "Bonjour Xiaoying, Je viens d'aller vérifier sur Stripe." at bounding box center [733, 590] width 454 height 49
click at [687, 603] on textarea "Bonjour Xiaoying, Je viens d'aller vérifier sur Stripe." at bounding box center [733, 590] width 454 height 49
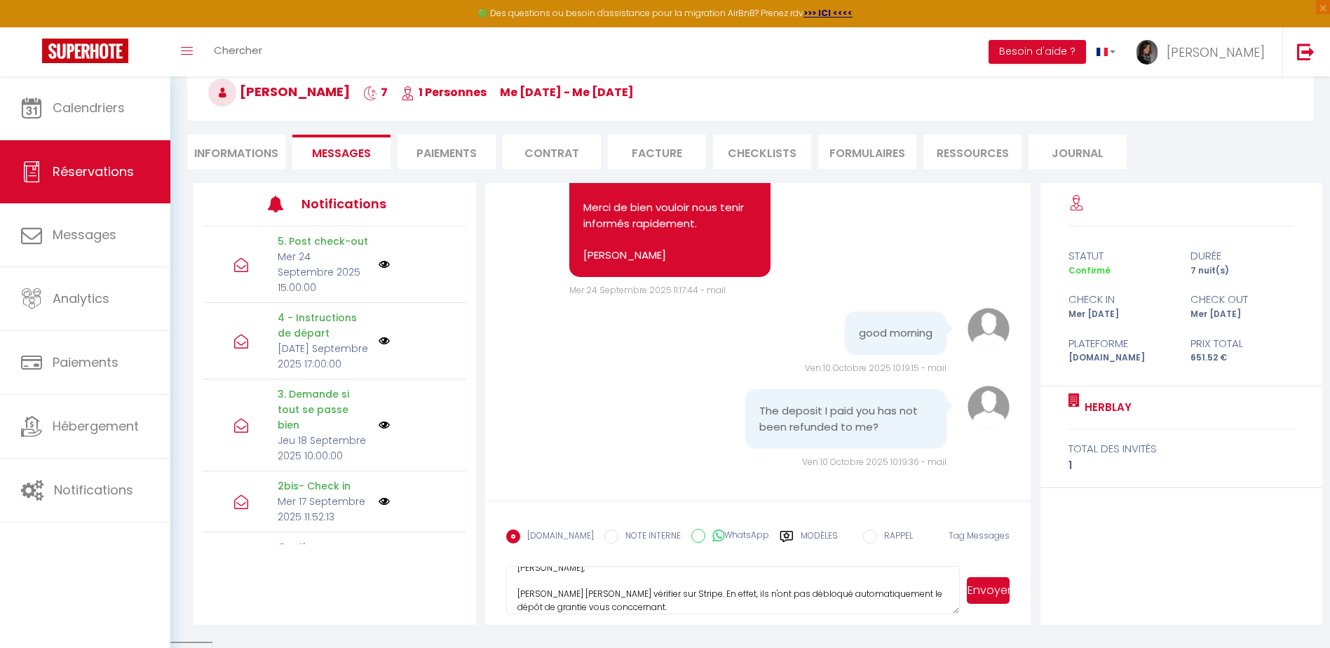
click at [590, 606] on textarea "Bonjour Xiaoying, Je viens d'aller vérifier sur Stripe. En effet, ils n'ont pas…" at bounding box center [733, 590] width 454 height 49
click at [526, 606] on textarea "Bonjour Xiaoying, Je viens d'aller vérifier sur Stripe. En effet, ils n'ont pas…" at bounding box center [733, 590] width 454 height 49
click at [677, 608] on textarea "Bonjour Xiaoying, Je viens d'aller vérifier sur Stripe. En effet, ils n'ont pas…" at bounding box center [733, 590] width 454 height 49
click at [649, 606] on textarea "Bonjour Xiaoying, Je viens d'aller vérifier sur Stripe. En effet, ils n'ont pas…" at bounding box center [733, 590] width 454 height 49
click at [855, 598] on textarea "Bonjour Xiaoying, Je viens d'aller vérifier sur Stripe. En effet, ils n'ont pas…" at bounding box center [733, 590] width 454 height 49
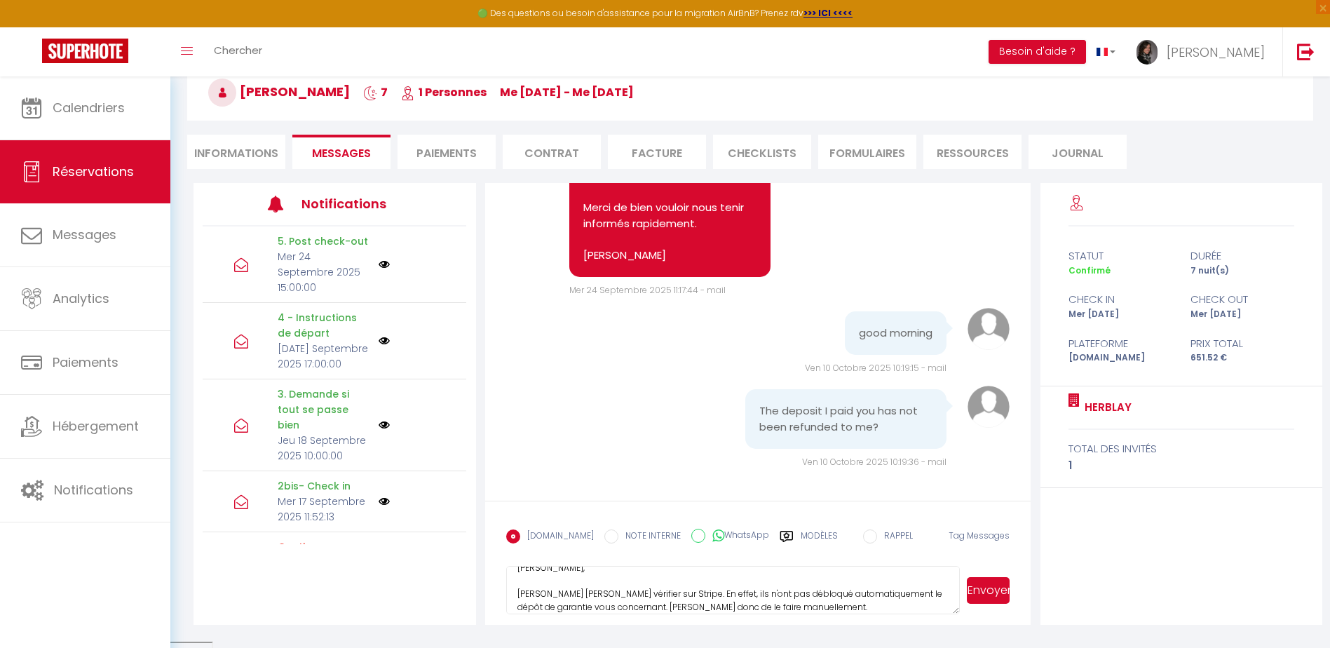
click at [855, 603] on textarea "Bonjour Xiaoying, Je viens d'aller vérifier sur Stripe. En effet, ils n'ont pas…" at bounding box center [733, 590] width 454 height 49
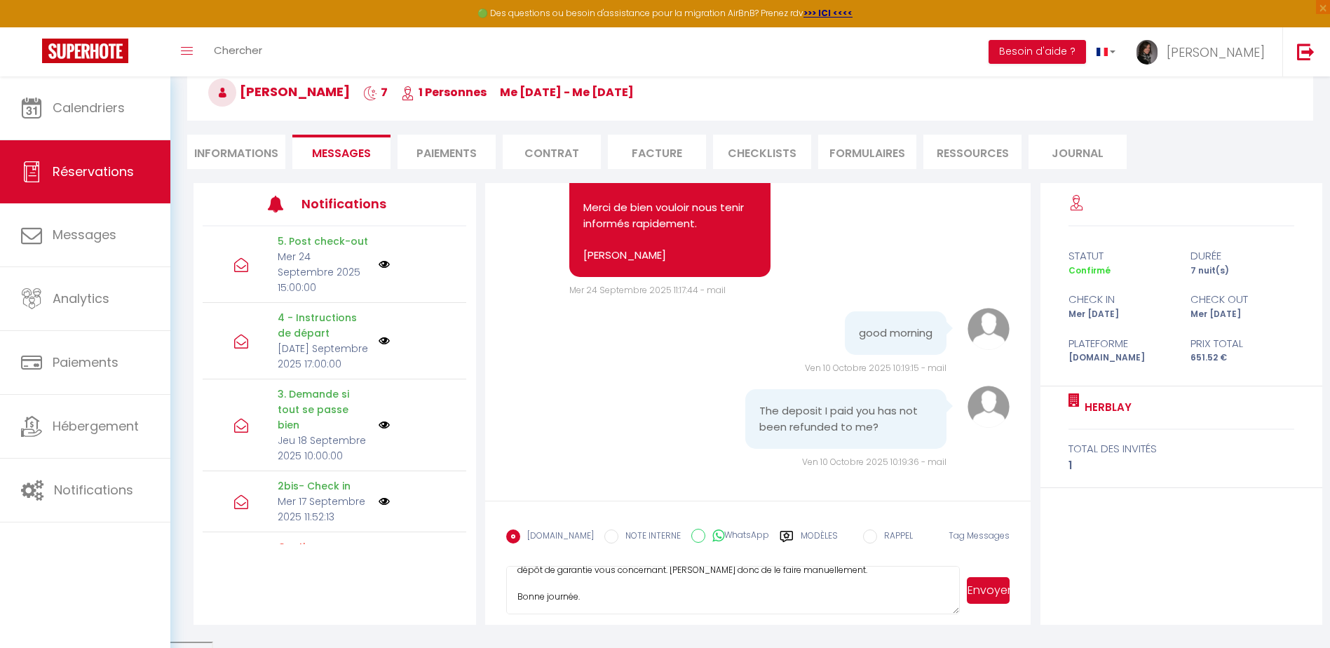
scroll to position [68, 0]
type textarea "Bonjour Xiaoying, Je viens d'aller vérifier sur Stripe. En effet, ils n'ont pas…"
click at [653, 617] on form "Booking.com NOTE INTERNE WhatsApp Modèles 10 « ‹ » › Oct 2025 2020 ~ 2030 Dim L…" at bounding box center [758, 562] width 546 height 125
click at [647, 617] on form "Booking.com NOTE INTERNE WhatsApp Modèles 10 « ‹ » › Oct 2025 2020 ~ 2030 Dim L…" at bounding box center [758, 562] width 546 height 125
click at [632, 603] on textarea "Bonjour Xiaoying, Je viens d'aller vérifier sur Stripe. En effet, ils n'ont pas…" at bounding box center [733, 590] width 454 height 49
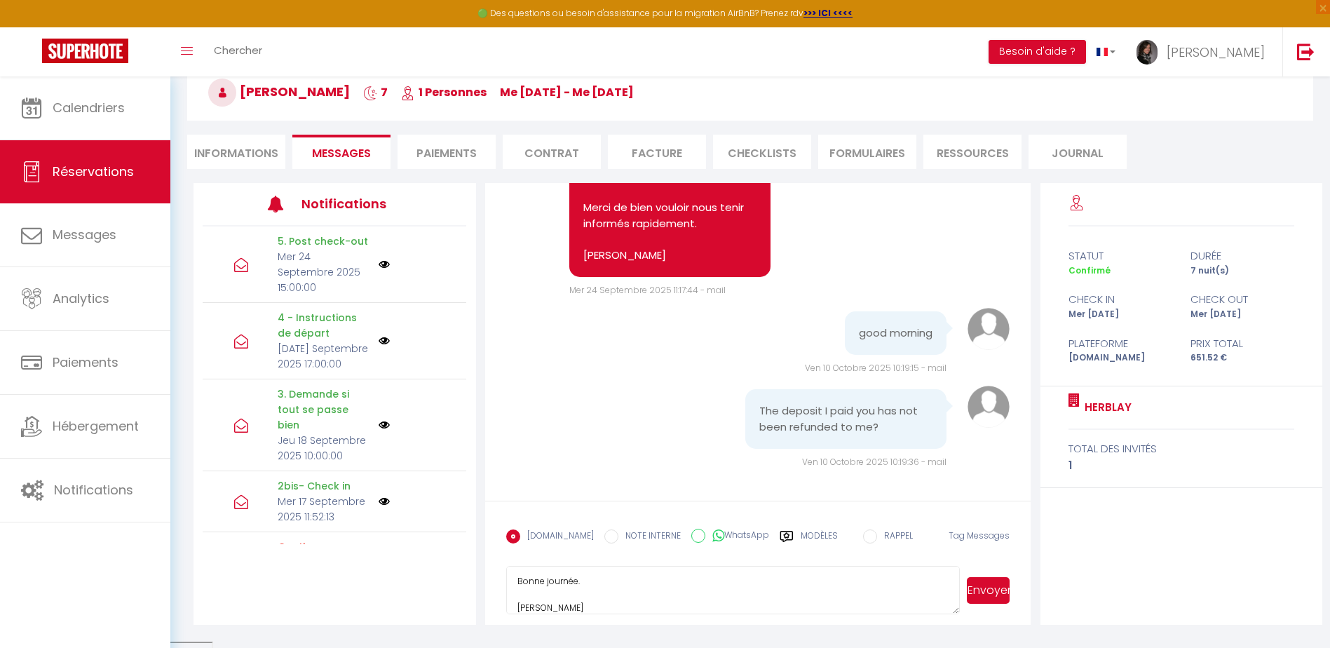
type textarea "[PERSON_NAME], Je viens d'aller vérifier sur Stripe. En effet, ils n'ont pas dé…"
click at [973, 587] on button "Envoyer" at bounding box center [988, 590] width 43 height 27
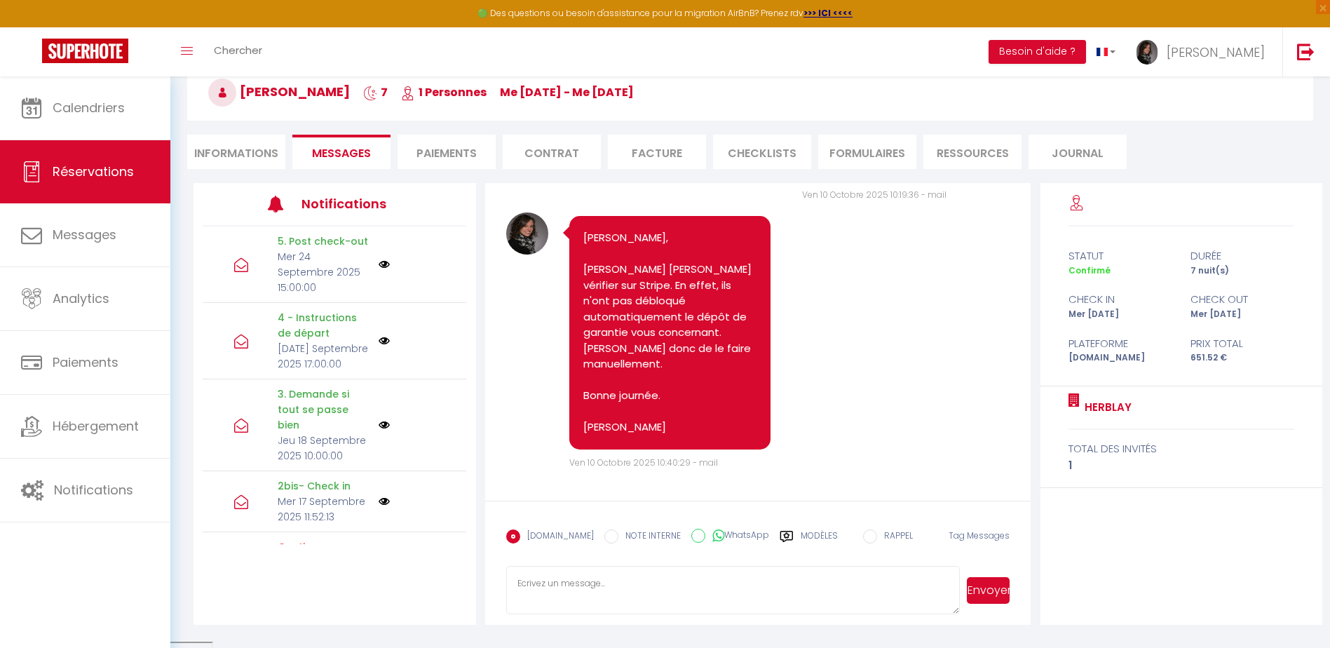
scroll to position [4091, 0]
click at [222, 57] on link "Chercher" at bounding box center [237, 51] width 69 height 49
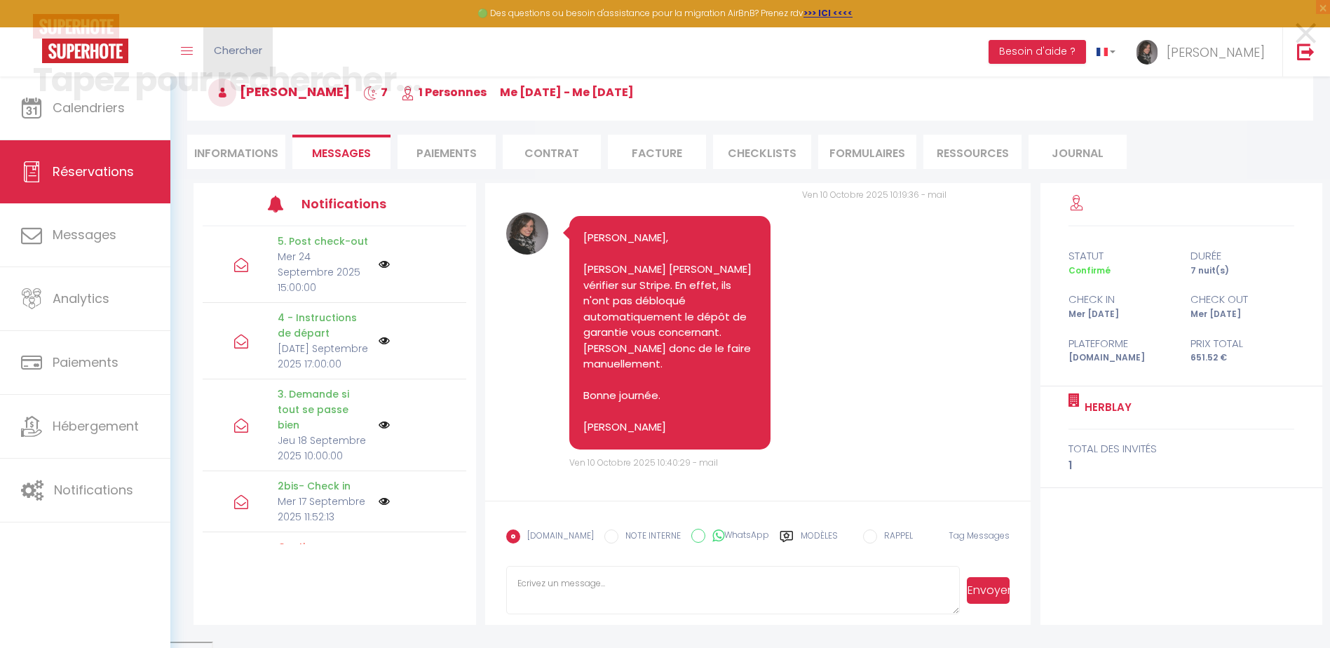
scroll to position [4060, 0]
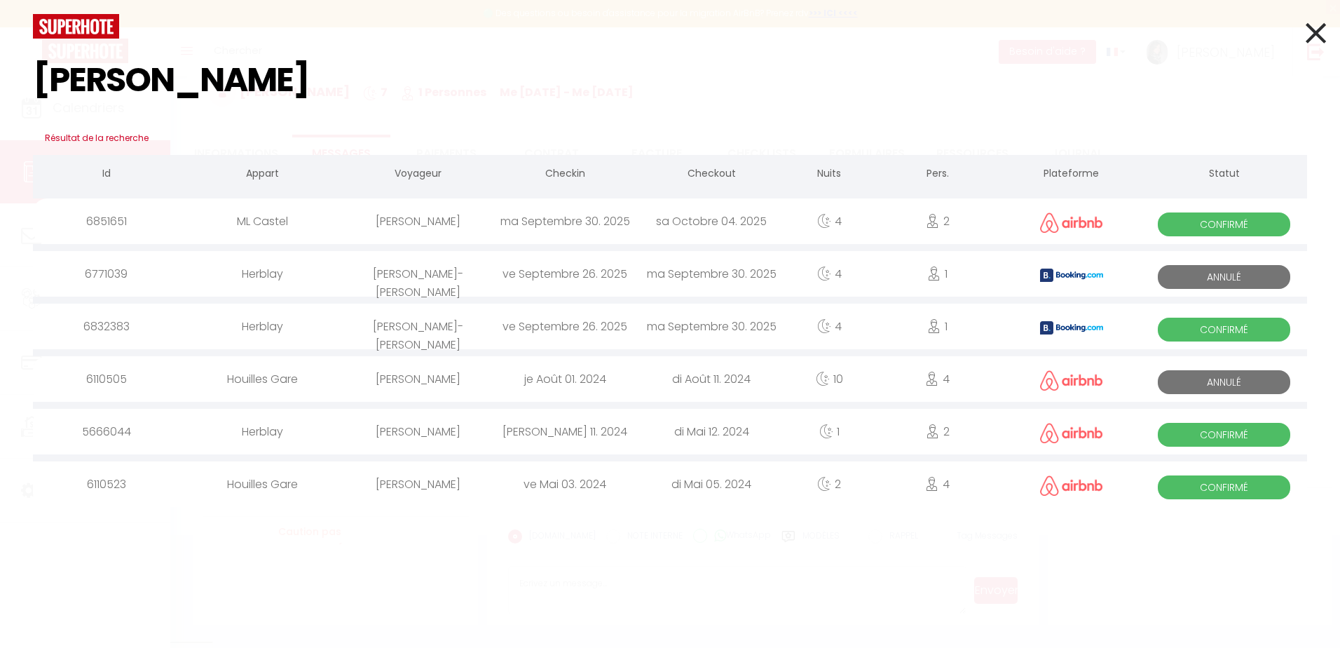
type input "andré"
click at [1205, 323] on span "Confirmé" at bounding box center [1224, 330] width 132 height 24
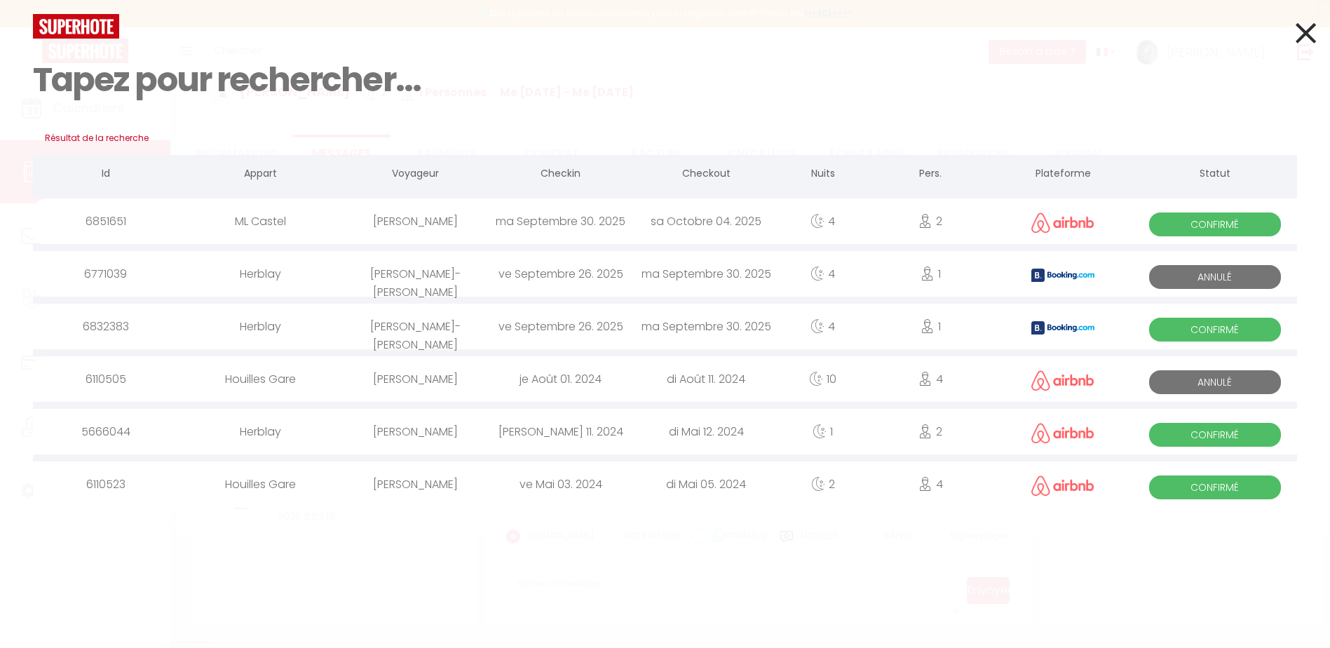
select select
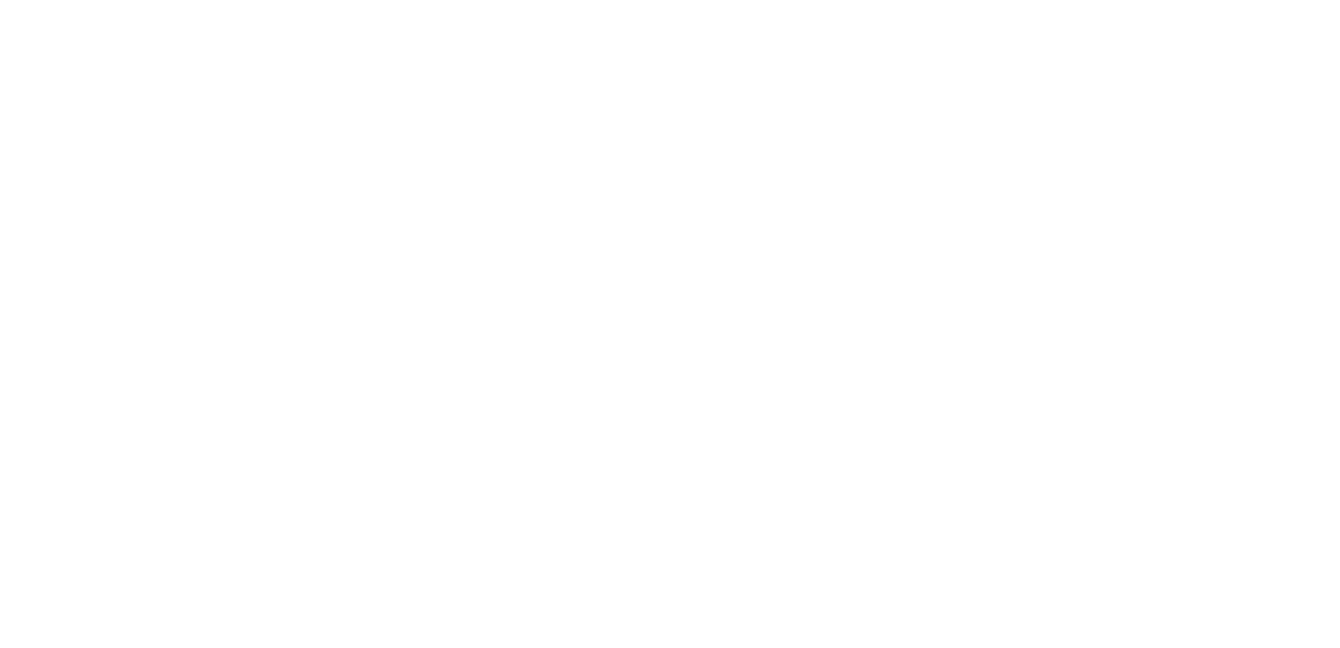
select select
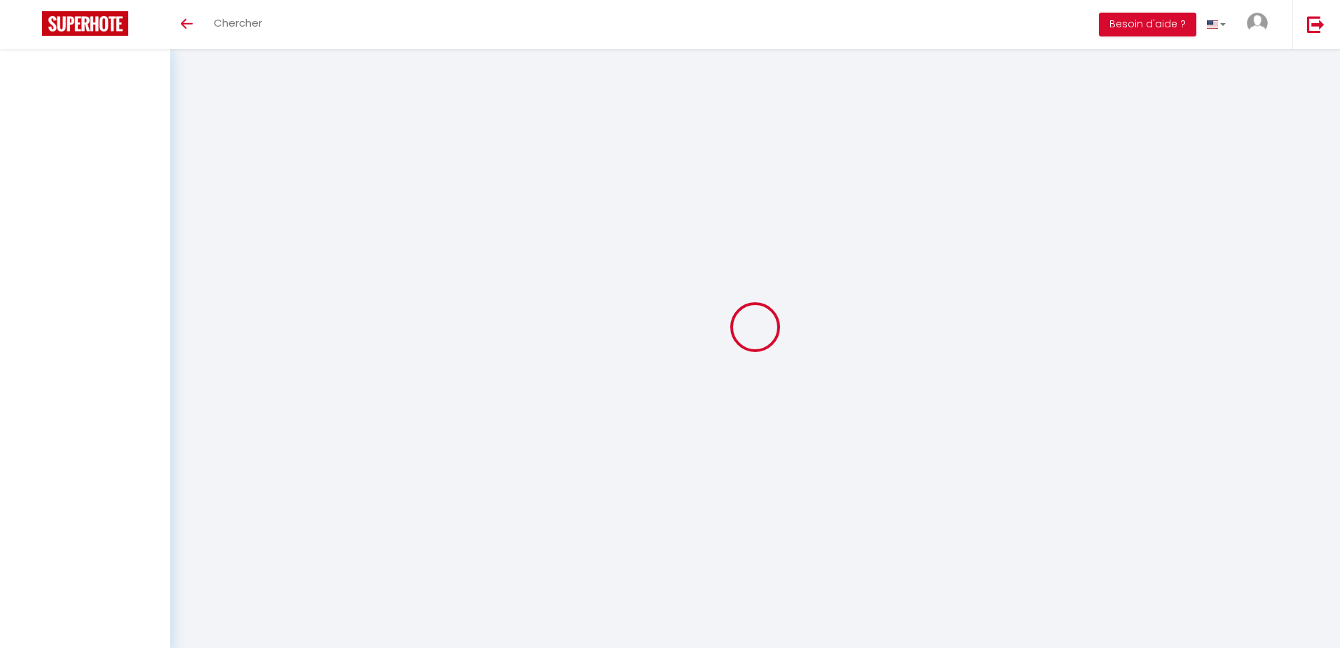
select select
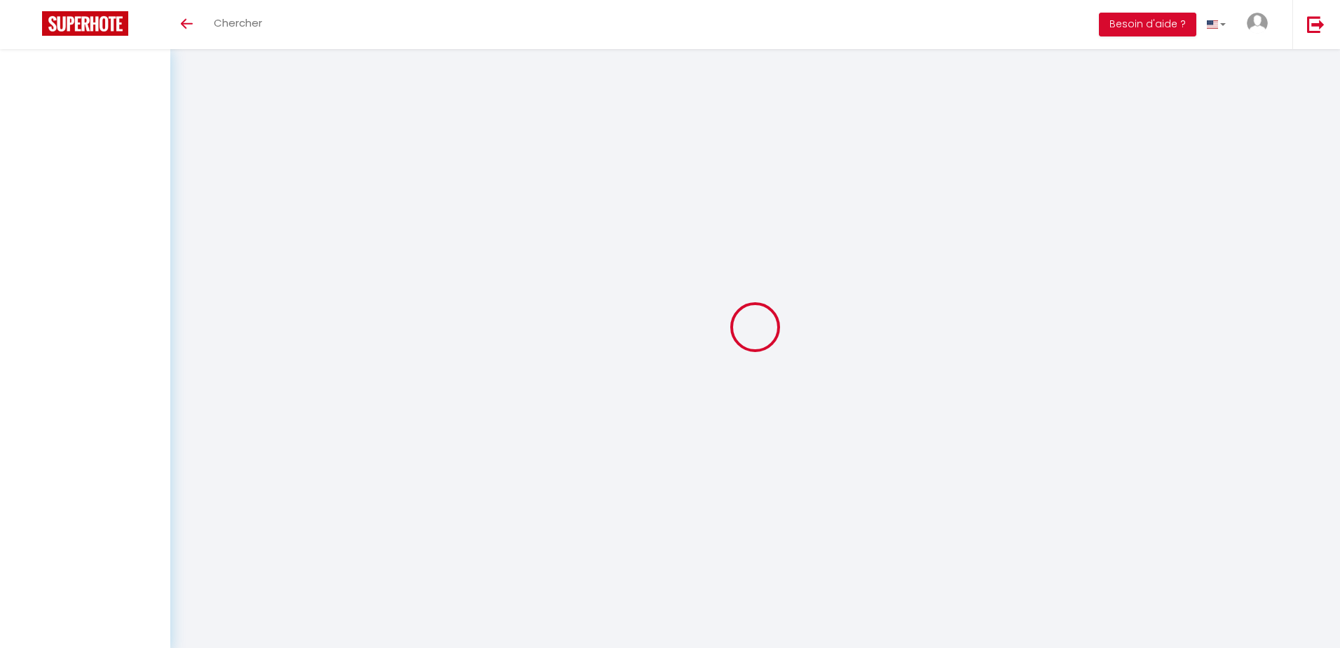
select select
checkbox input "false"
select select
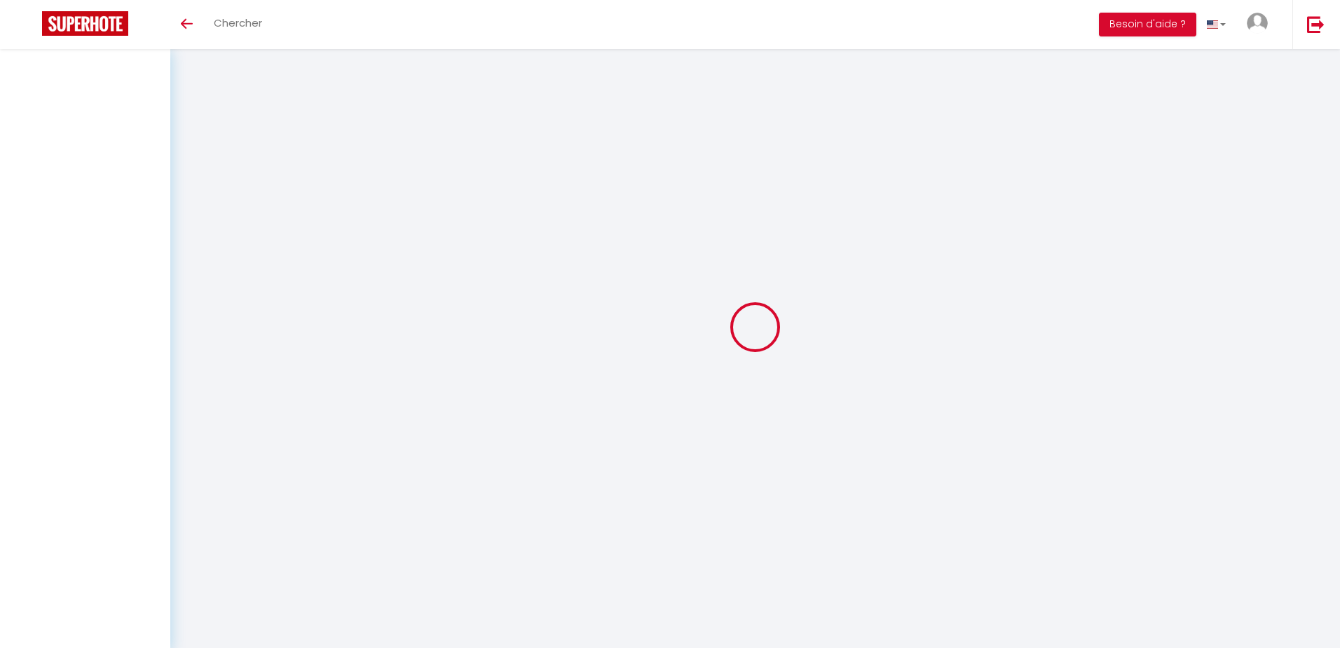
select select
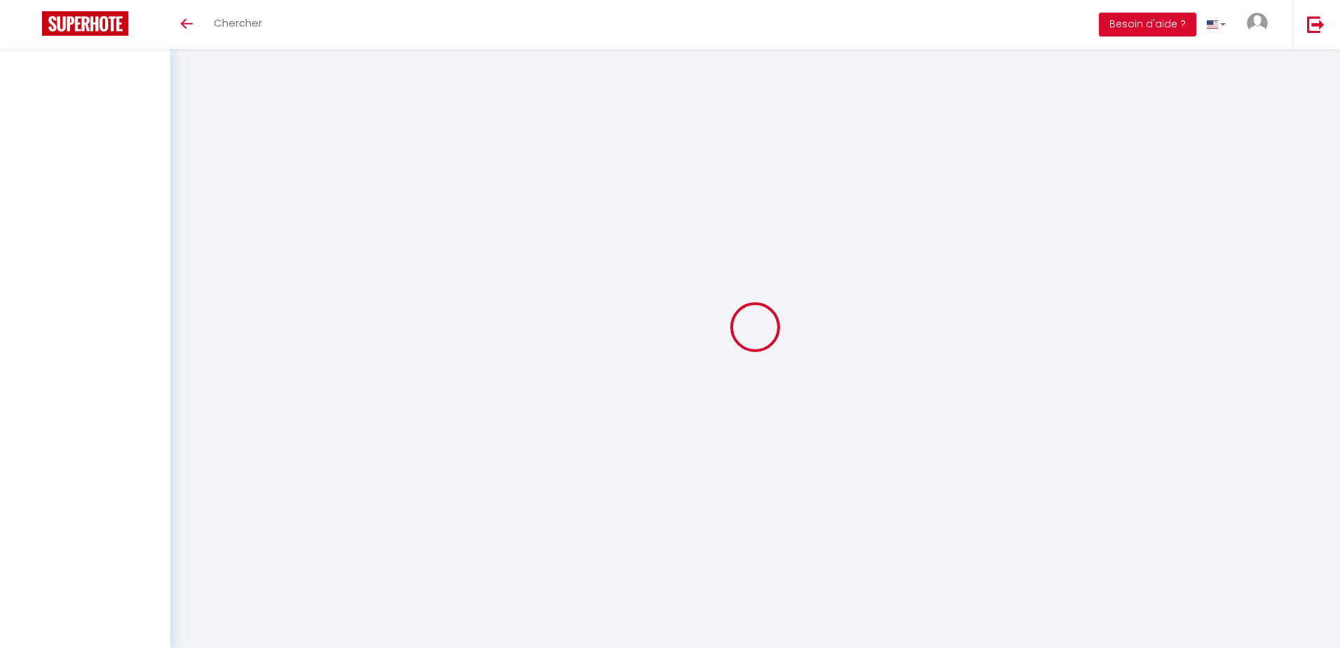
select select
checkbox input "false"
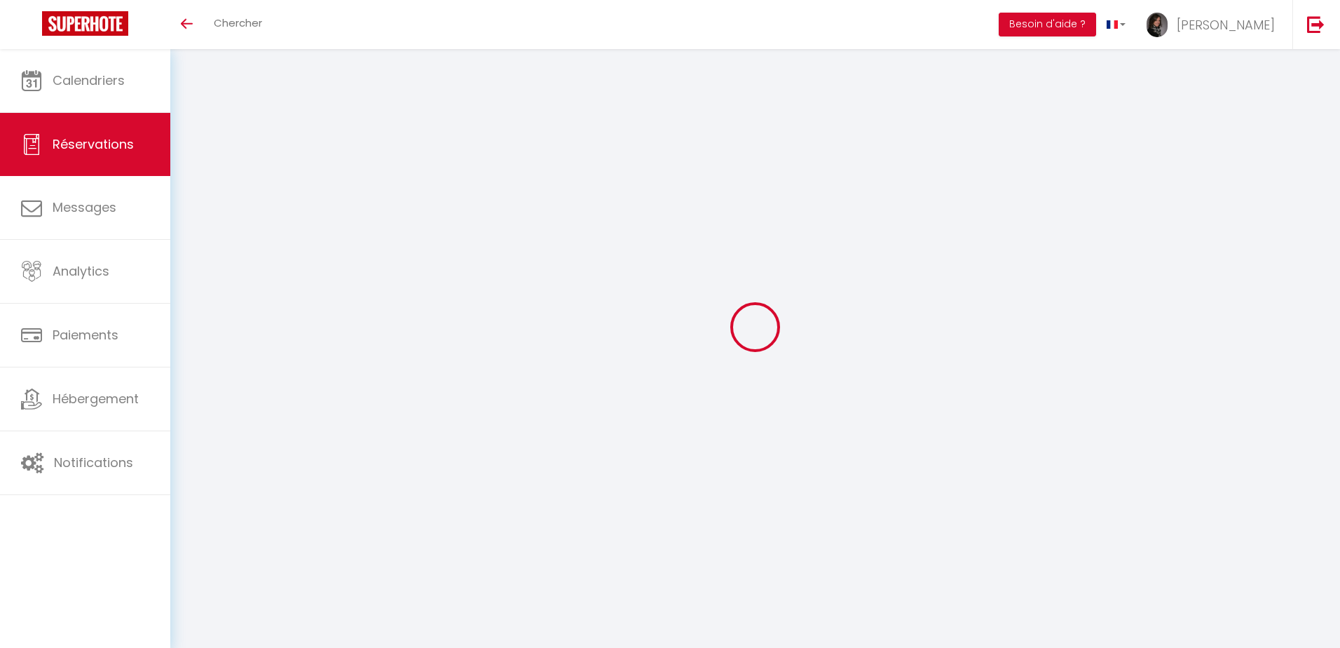
select select
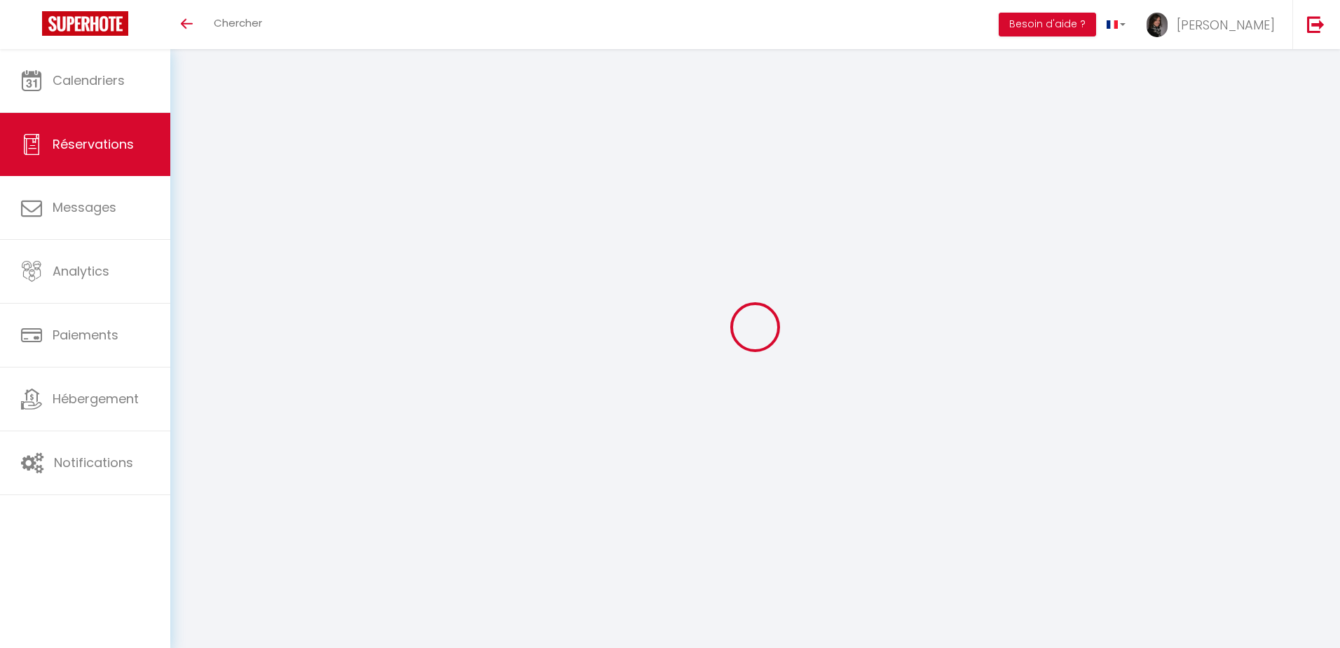
select select
checkbox input "false"
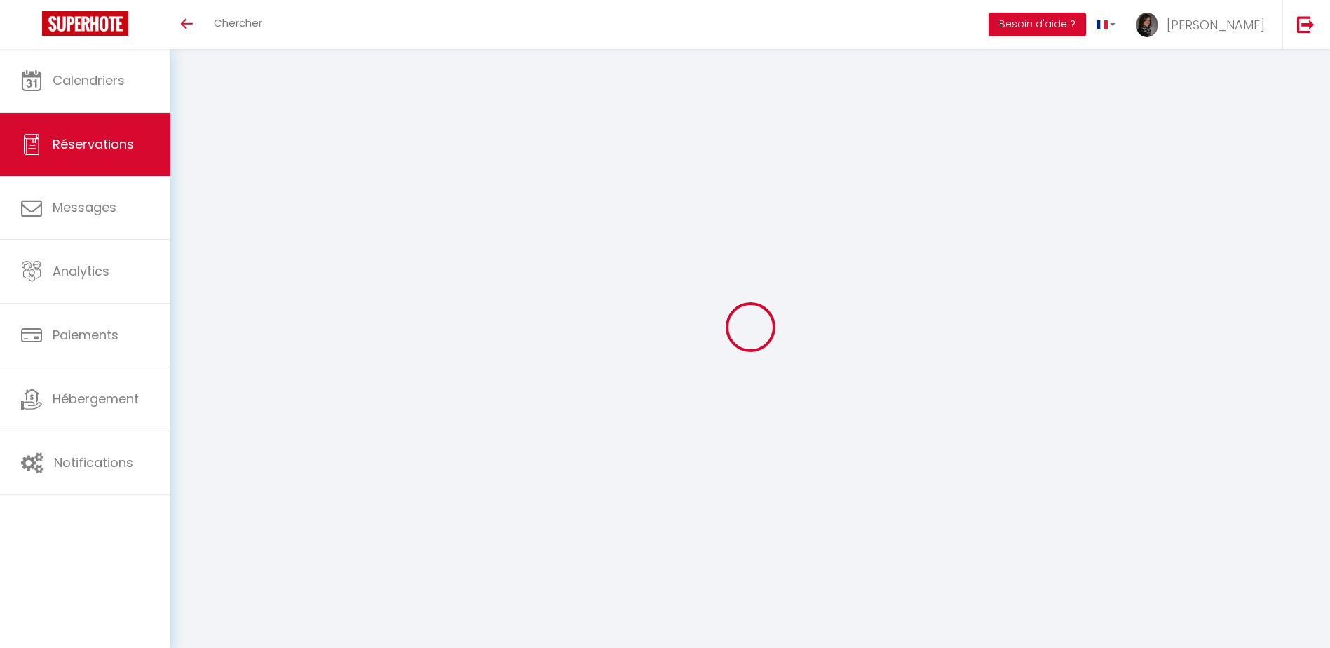
select select
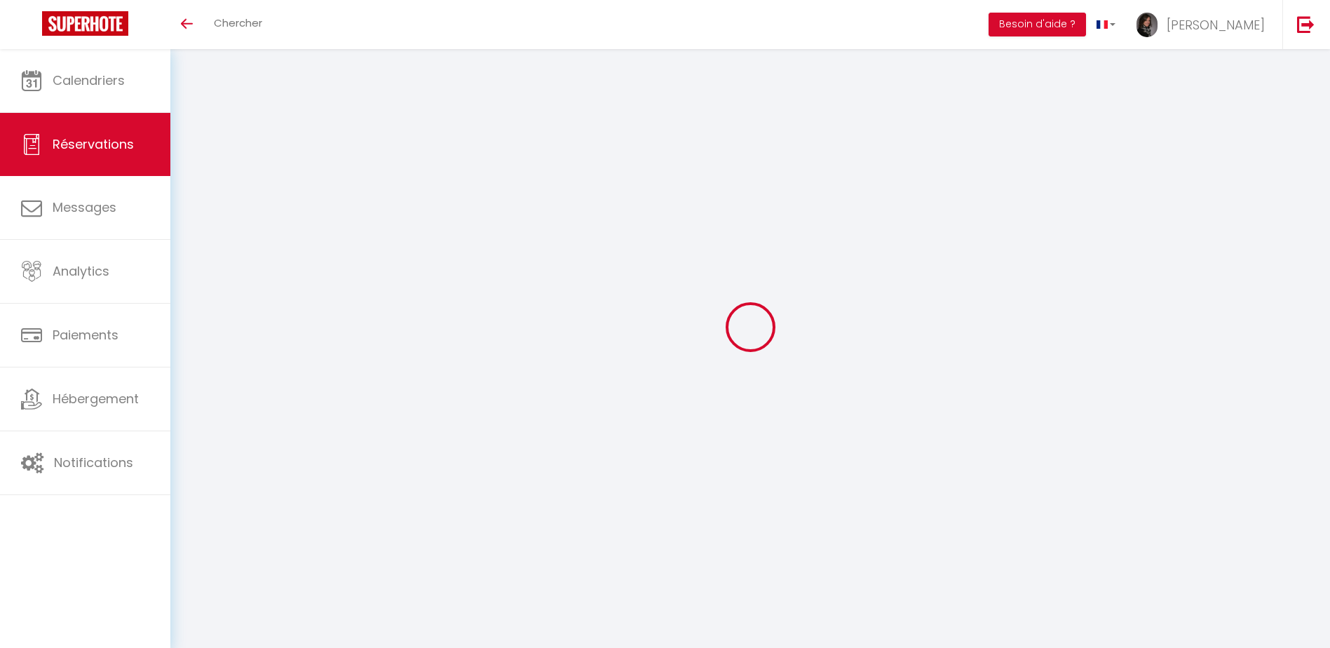
select select
checkbox input "false"
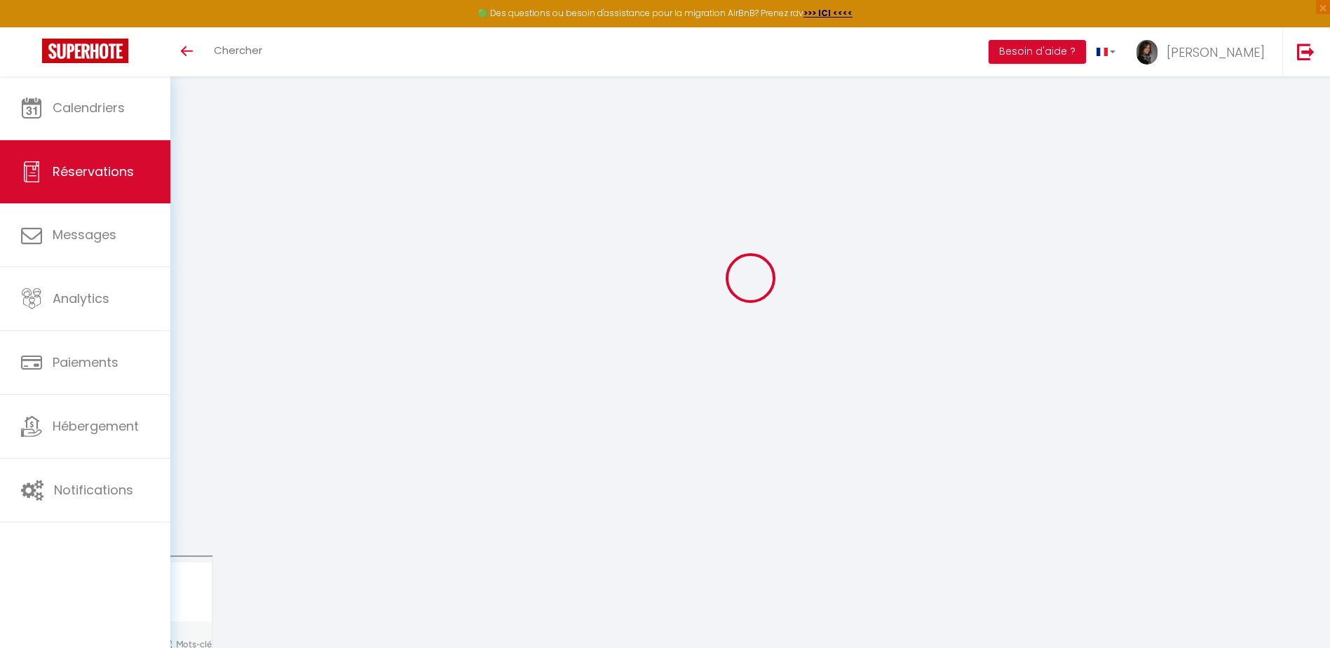
select select
checkbox input "false"
type textarea "** THIS RESERVATION HAS BEEN PRE-PAID ** BOOKING NOTE : Payment charge is EUR 6…"
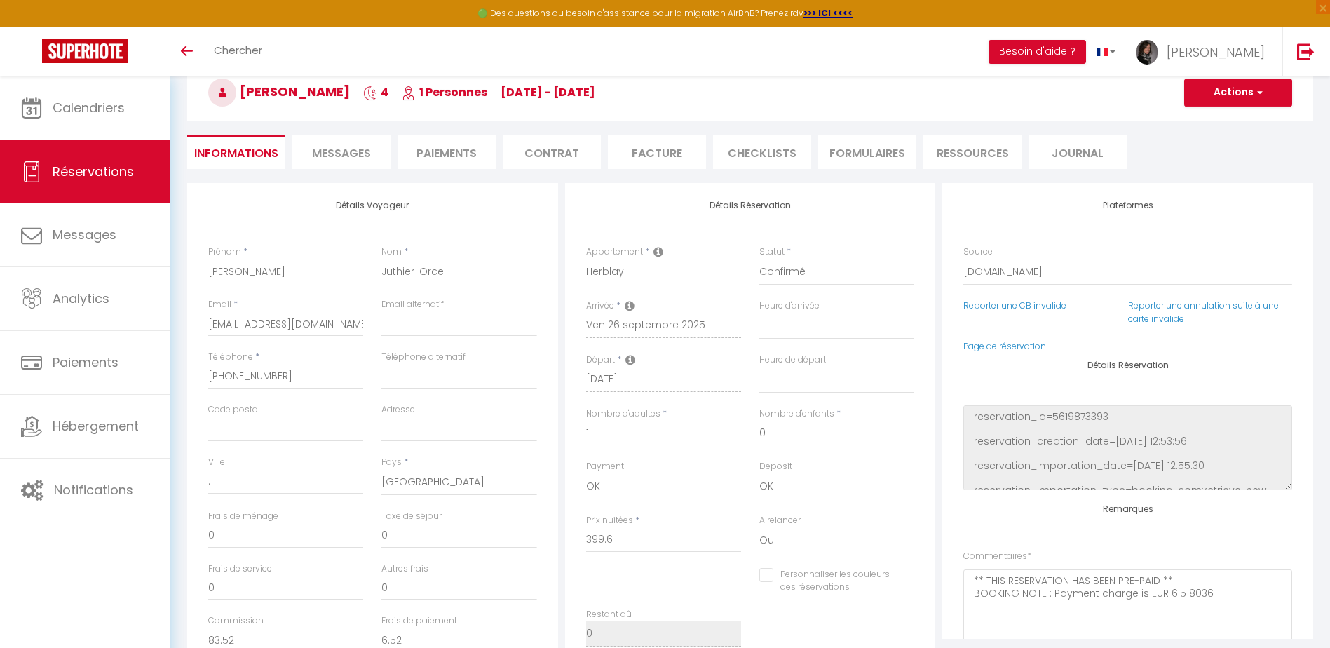
type input "40"
type input "25.97"
select select
checkbox input "false"
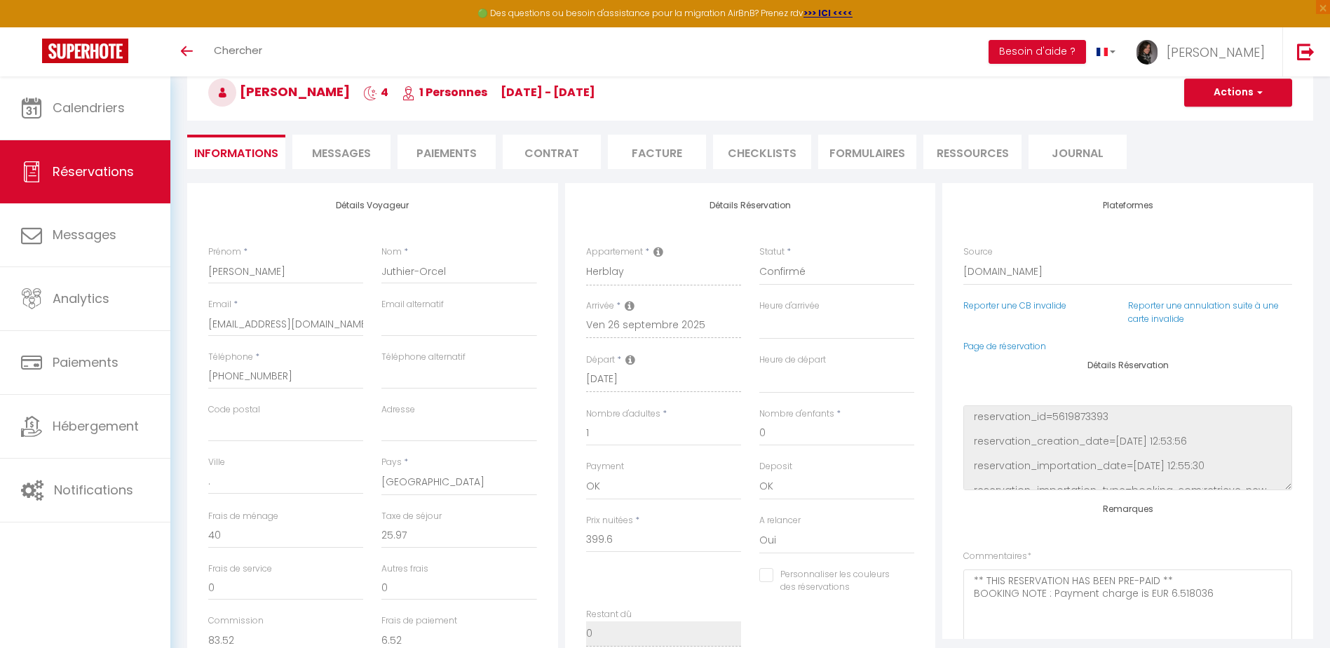
select select
click at [376, 149] on li "Messages" at bounding box center [341, 152] width 98 height 34
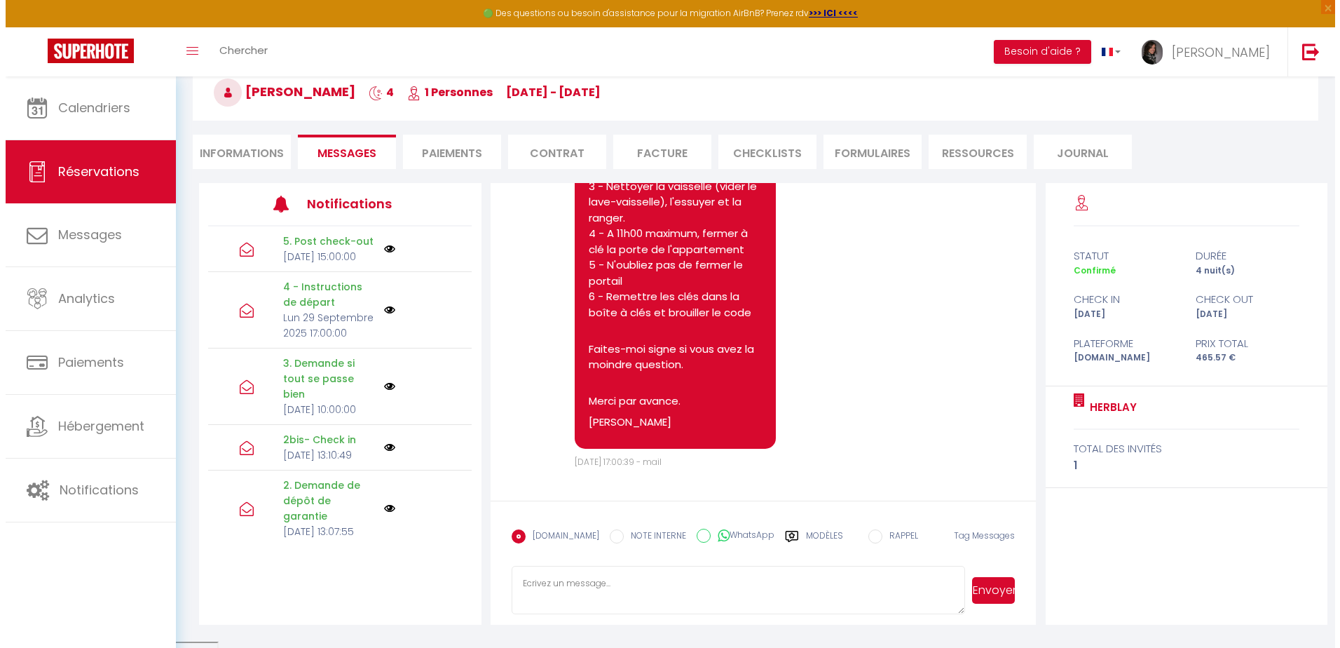
scroll to position [4889, 0]
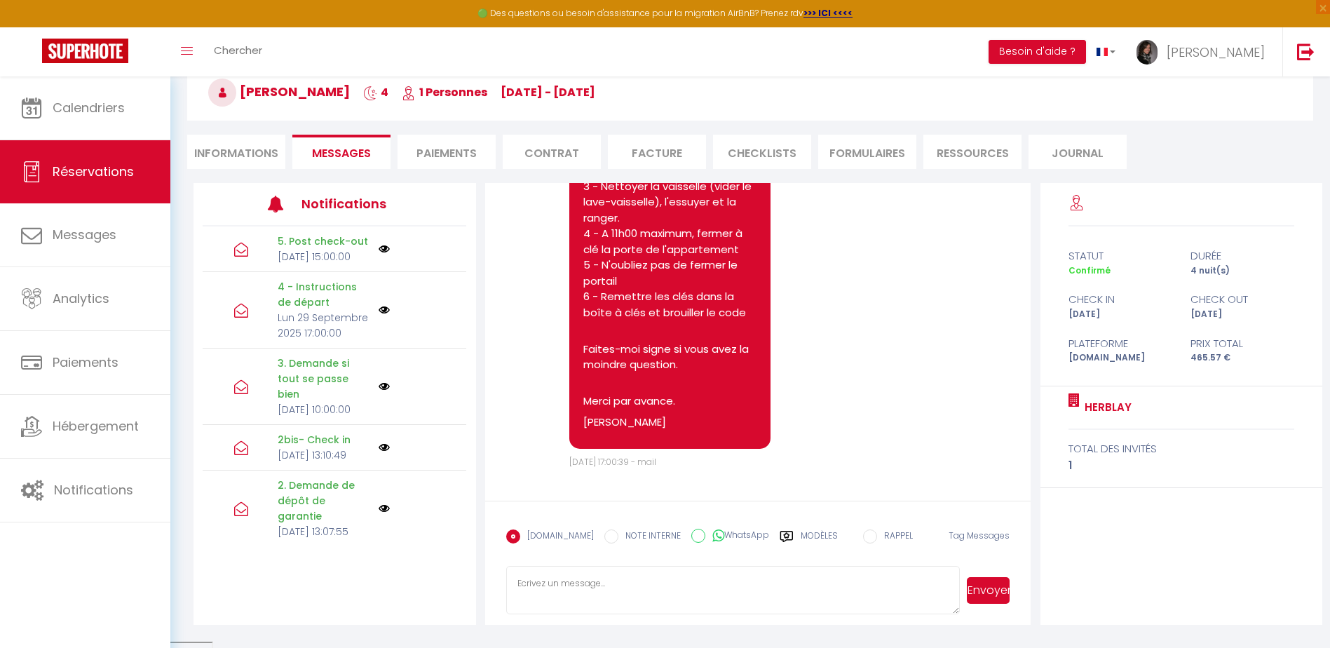
click at [760, 156] on li "CHECKLISTS" at bounding box center [762, 152] width 98 height 34
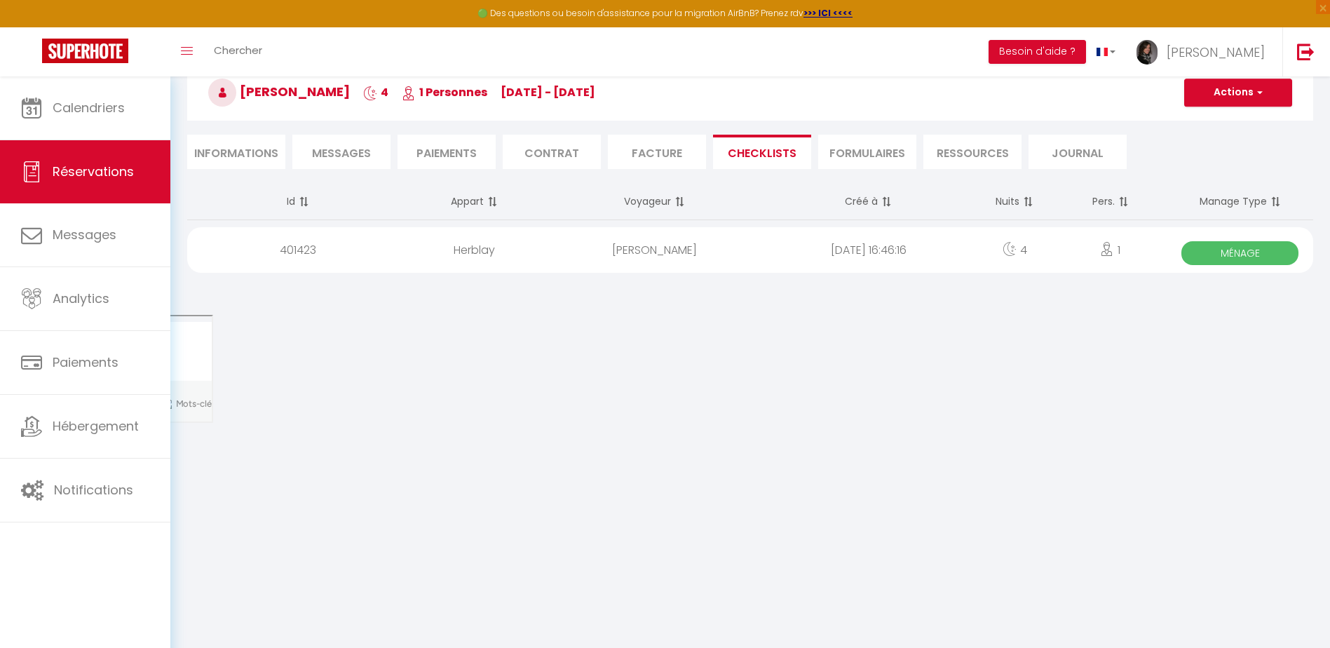
click at [1210, 250] on span "Ménage" at bounding box center [1239, 253] width 117 height 24
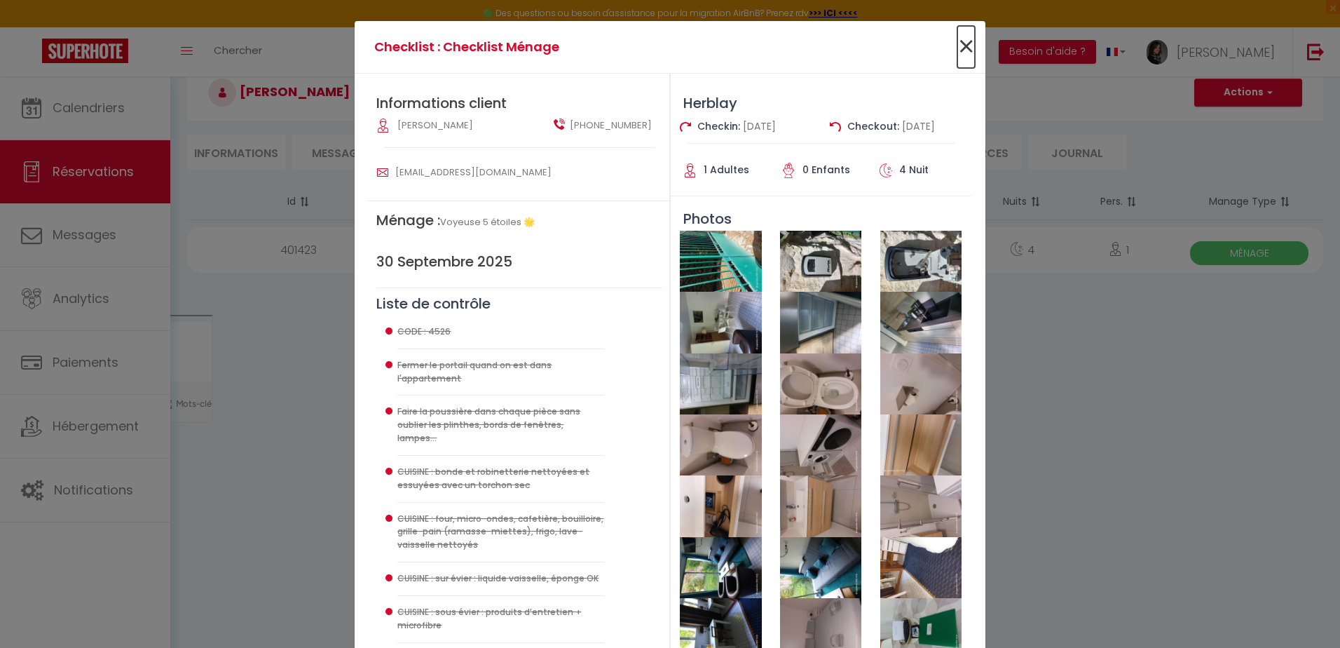
click at [957, 46] on span "×" at bounding box center [966, 47] width 18 height 42
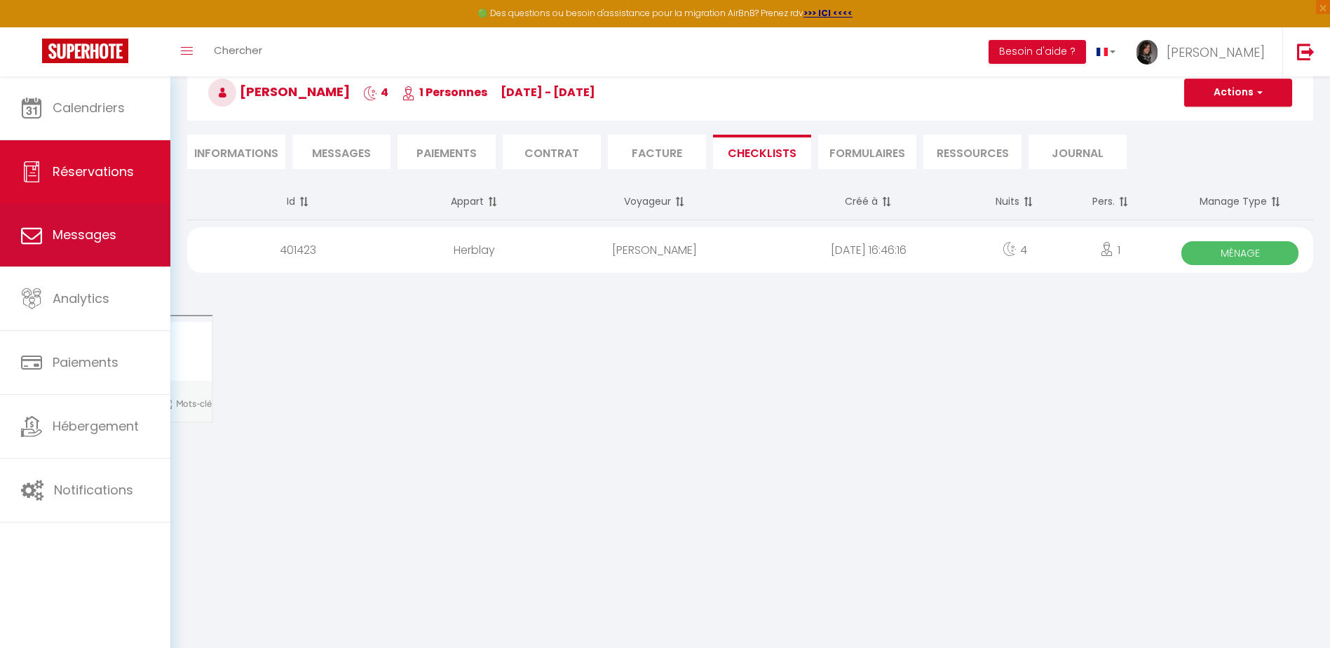
click at [94, 254] on link "Messages" at bounding box center [85, 234] width 170 height 63
select select "message"
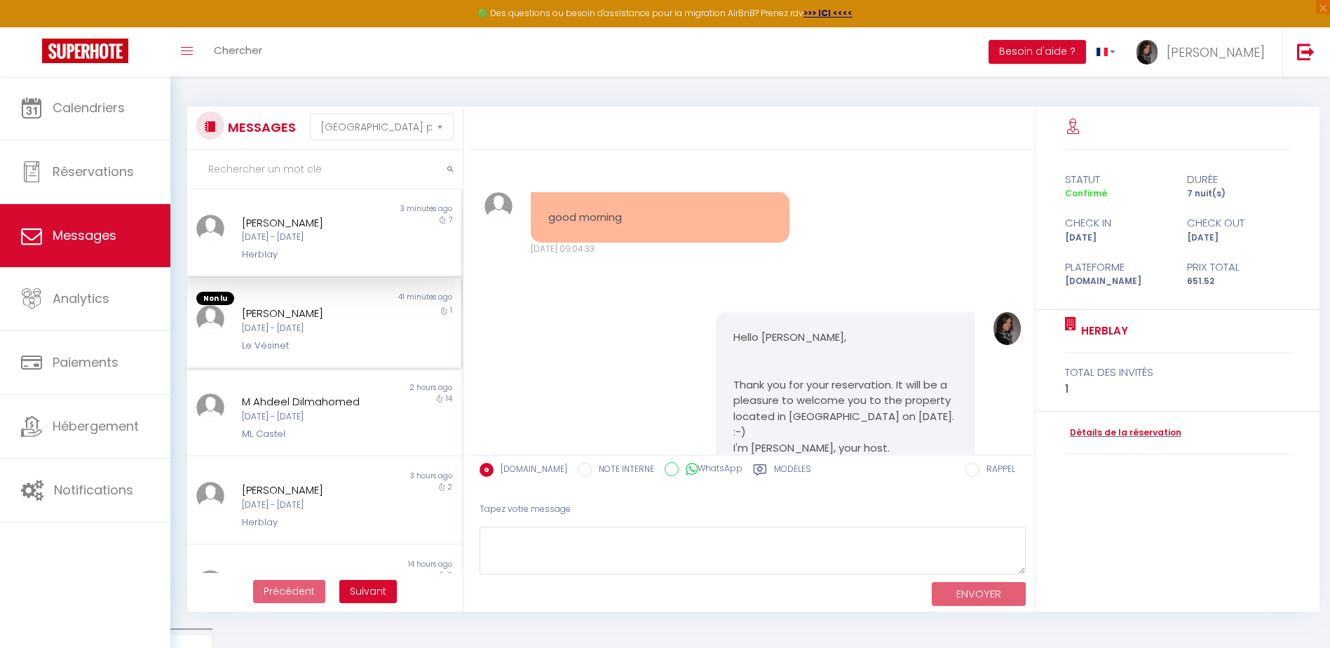
scroll to position [3951, 0]
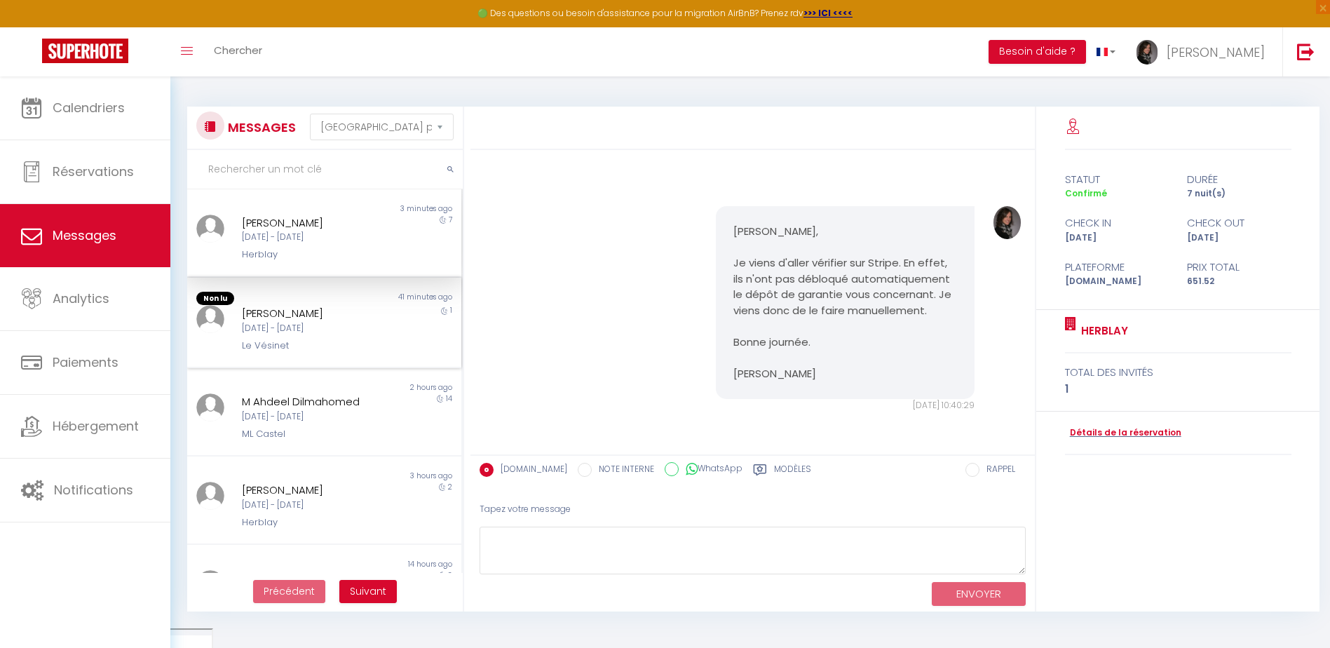
click at [320, 311] on div "[PERSON_NAME]" at bounding box center [313, 313] width 142 height 17
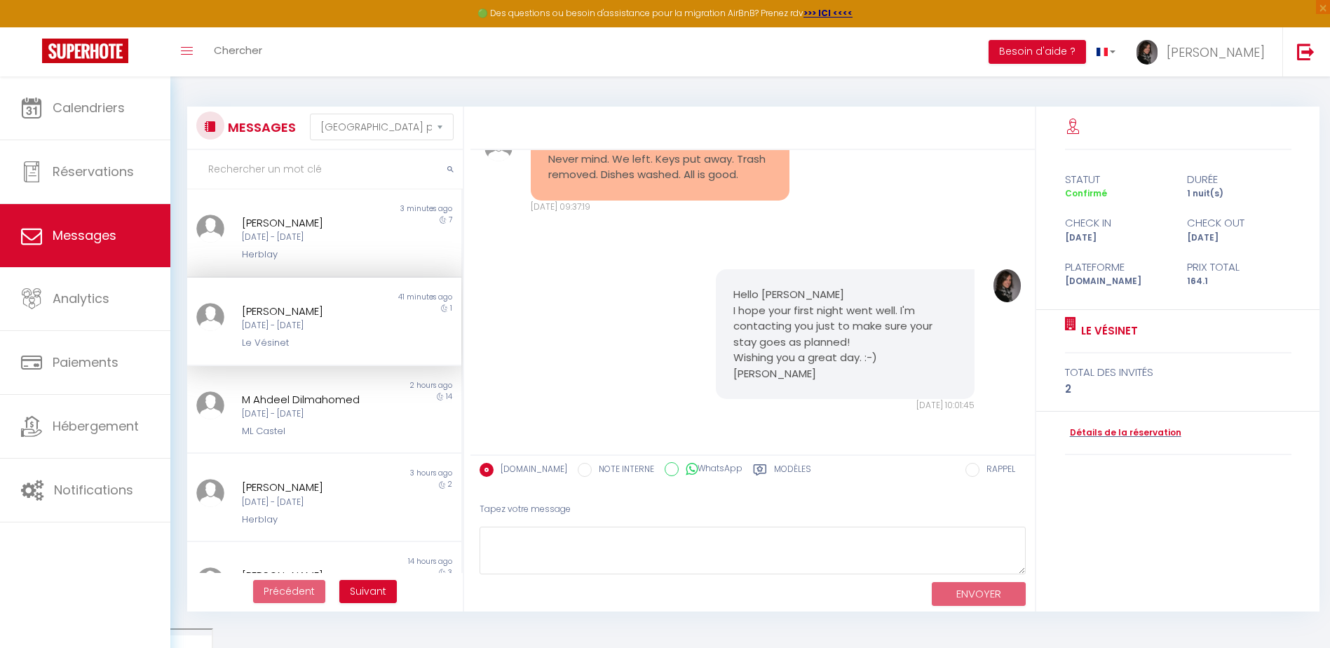
scroll to position [3401, 0]
click at [597, 542] on textarea at bounding box center [752, 550] width 546 height 48
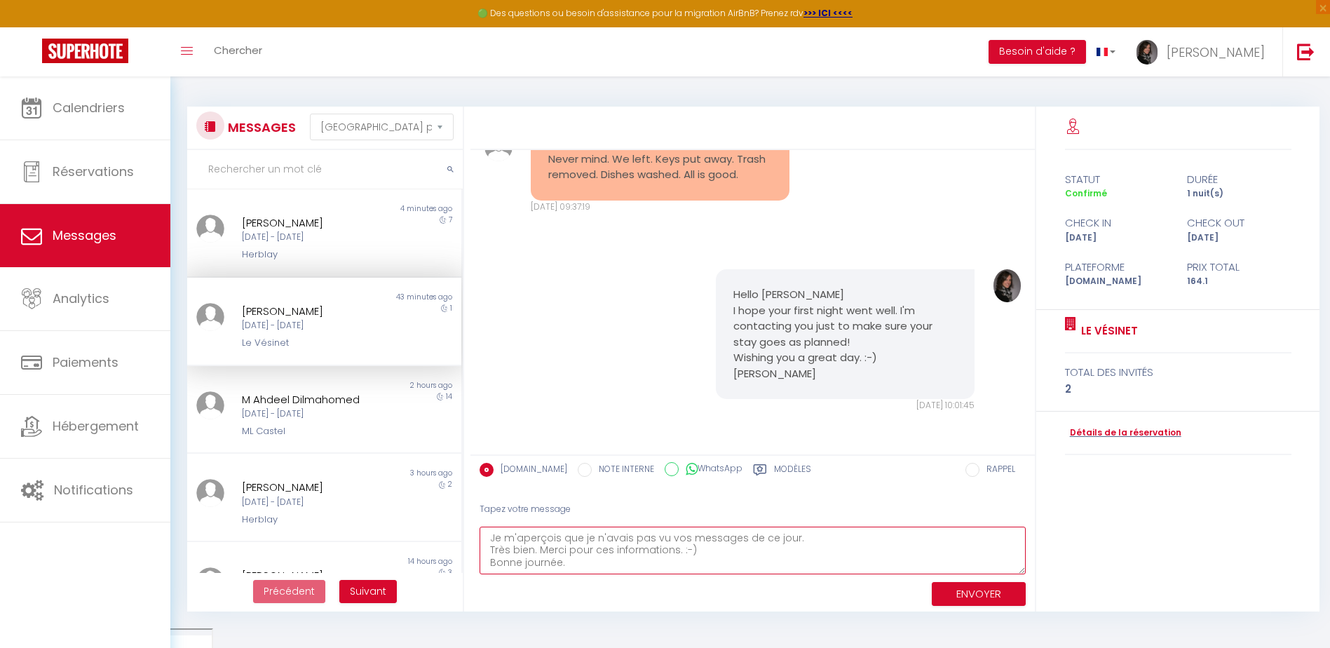
scroll to position [8, 0]
type textarea "Je m'aperçois que je n'avais pas vu vos messages de ce jour. Très bien. Merci p…"
click at [979, 588] on button "ENVOYER" at bounding box center [979, 594] width 94 height 25
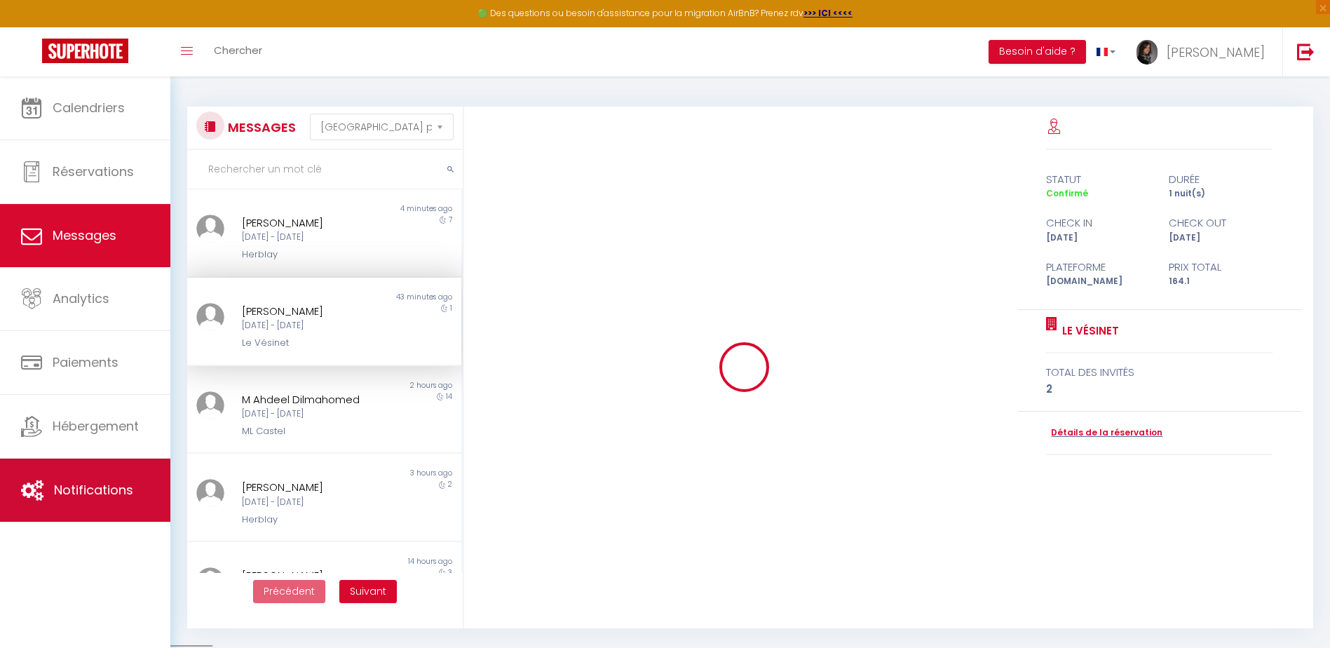
scroll to position [0, 0]
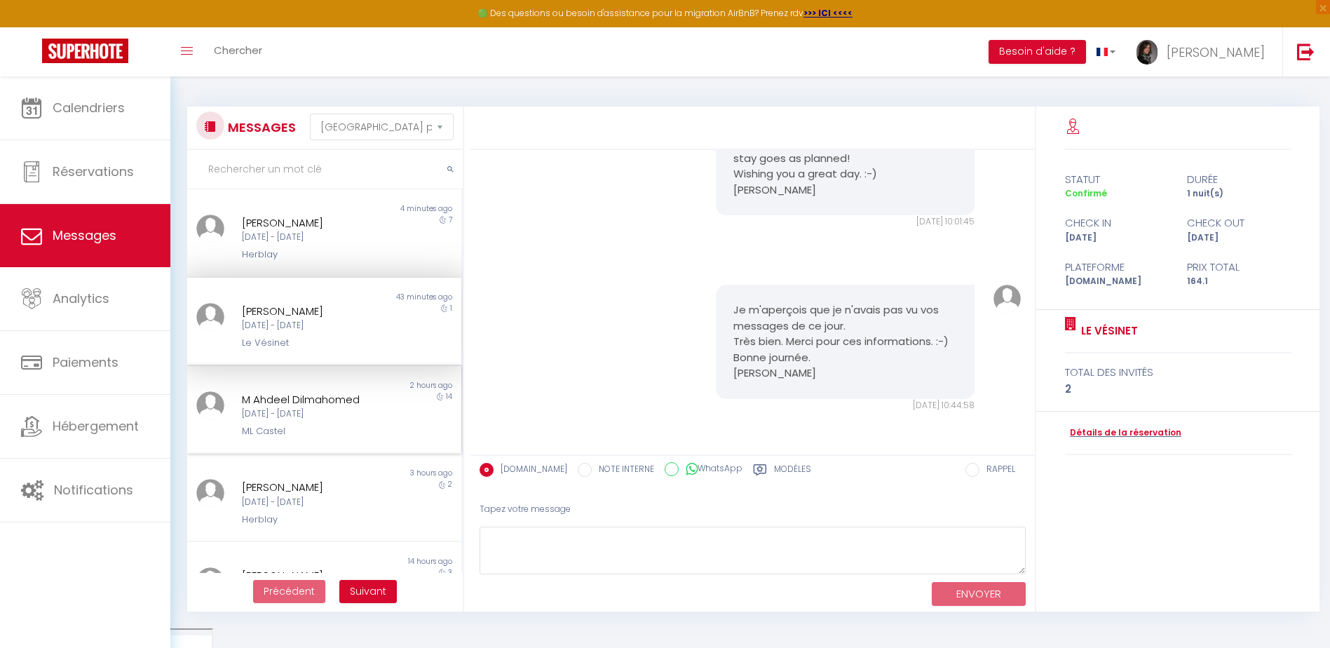
click at [304, 420] on div "[DATE] - [DATE]" at bounding box center [313, 413] width 142 height 13
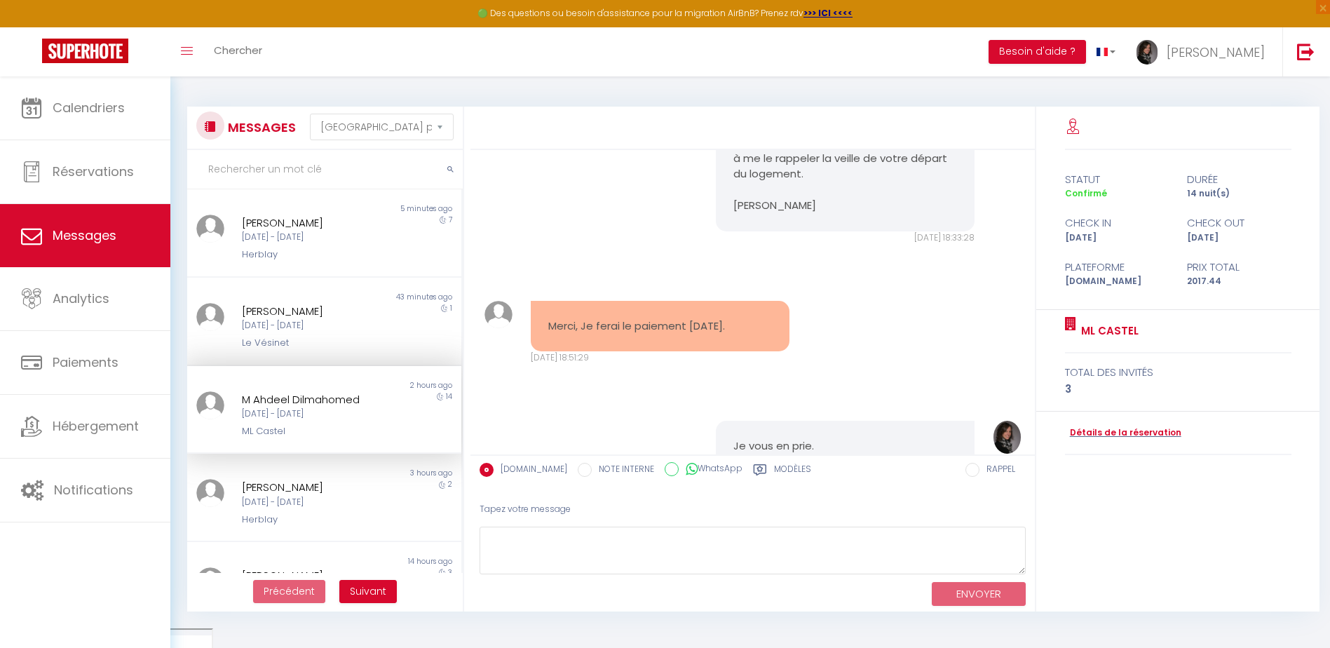
scroll to position [8724, 0]
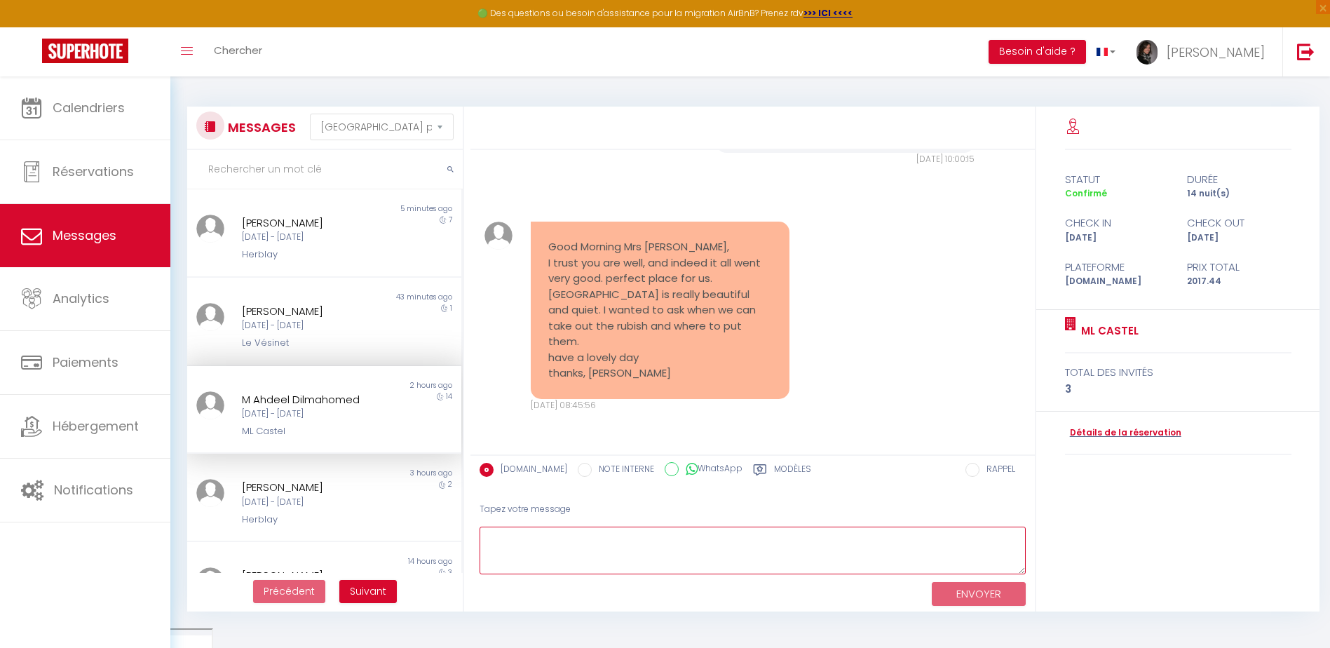
click at [521, 546] on textarea at bounding box center [752, 550] width 546 height 48
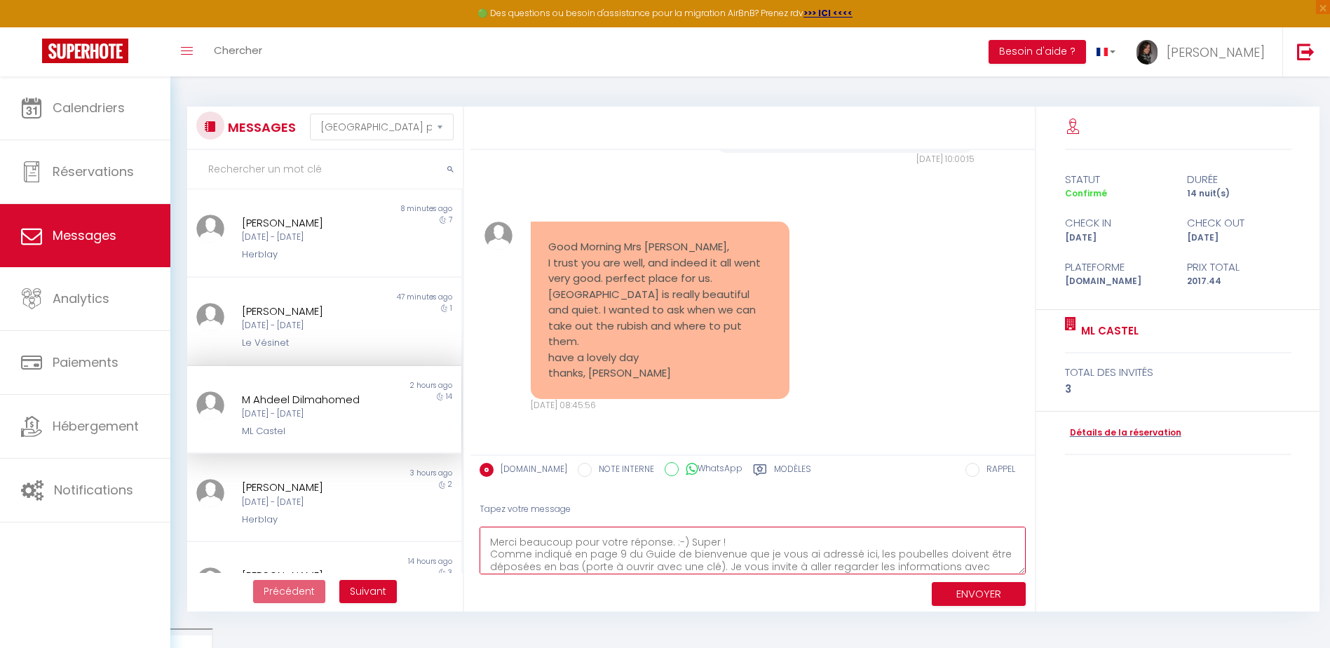
scroll to position [33, 0]
click at [493, 544] on textarea "Bonjour Ahdeel, Merci beaucoup pour votre réponse. :-) Super ! Comme indiqué en…" at bounding box center [752, 550] width 546 height 48
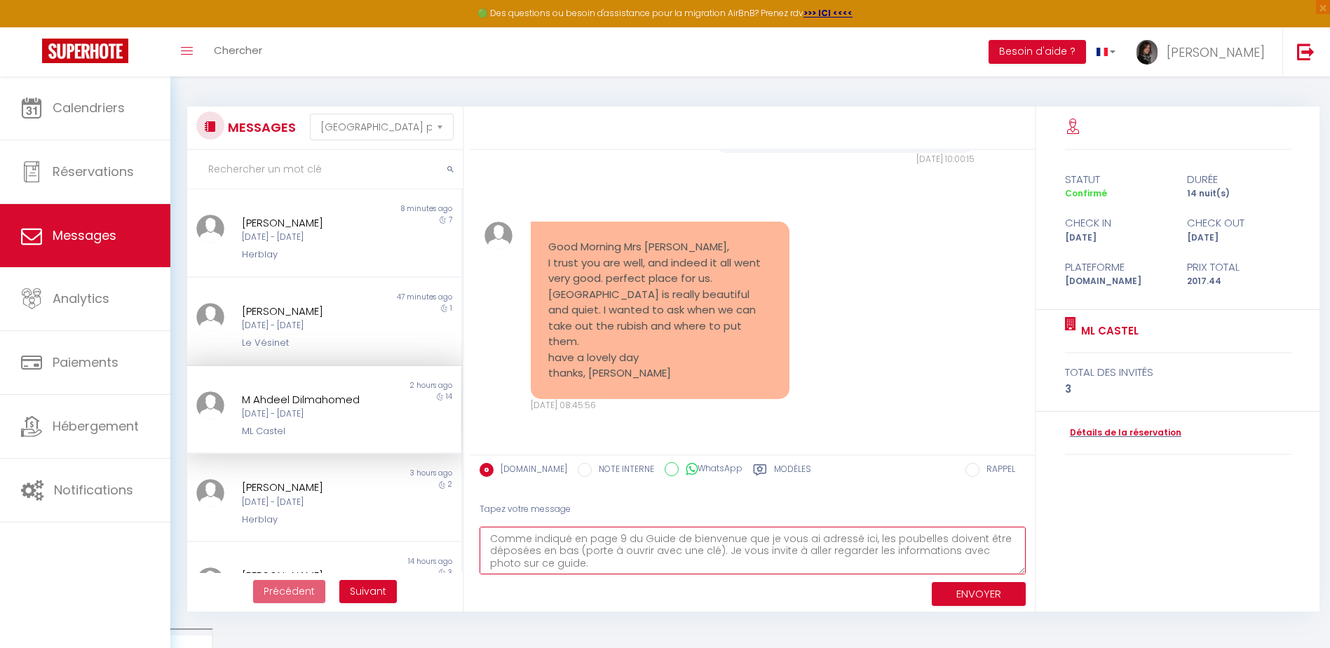
scroll to position [49, 0]
click at [573, 560] on textarea "Bonjour Ahdeel, Merci beaucoup pour votre réponse. :-) Super ! Comme indiqué en…" at bounding box center [752, 550] width 546 height 48
type textarea "Bonjour Ahdeel, Merci beaucoup pour votre réponse. :-) Super ! Comme indiqué en…"
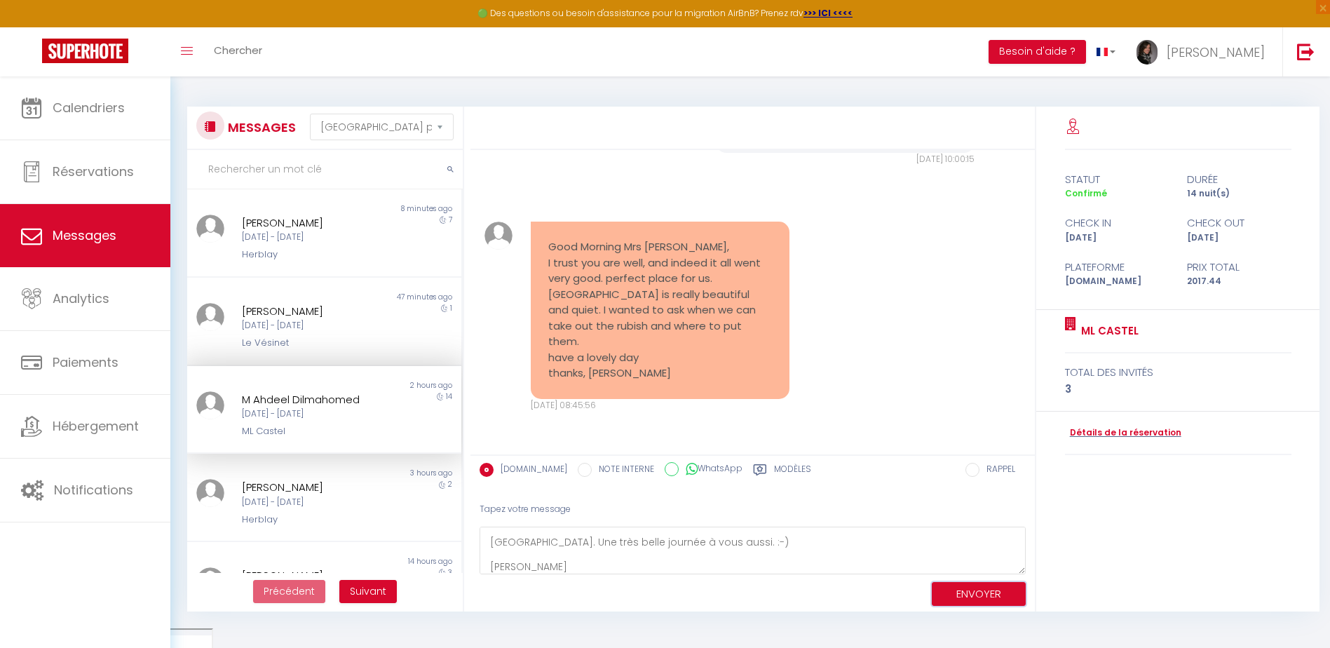
click at [976, 595] on button "ENVOYER" at bounding box center [979, 594] width 94 height 25
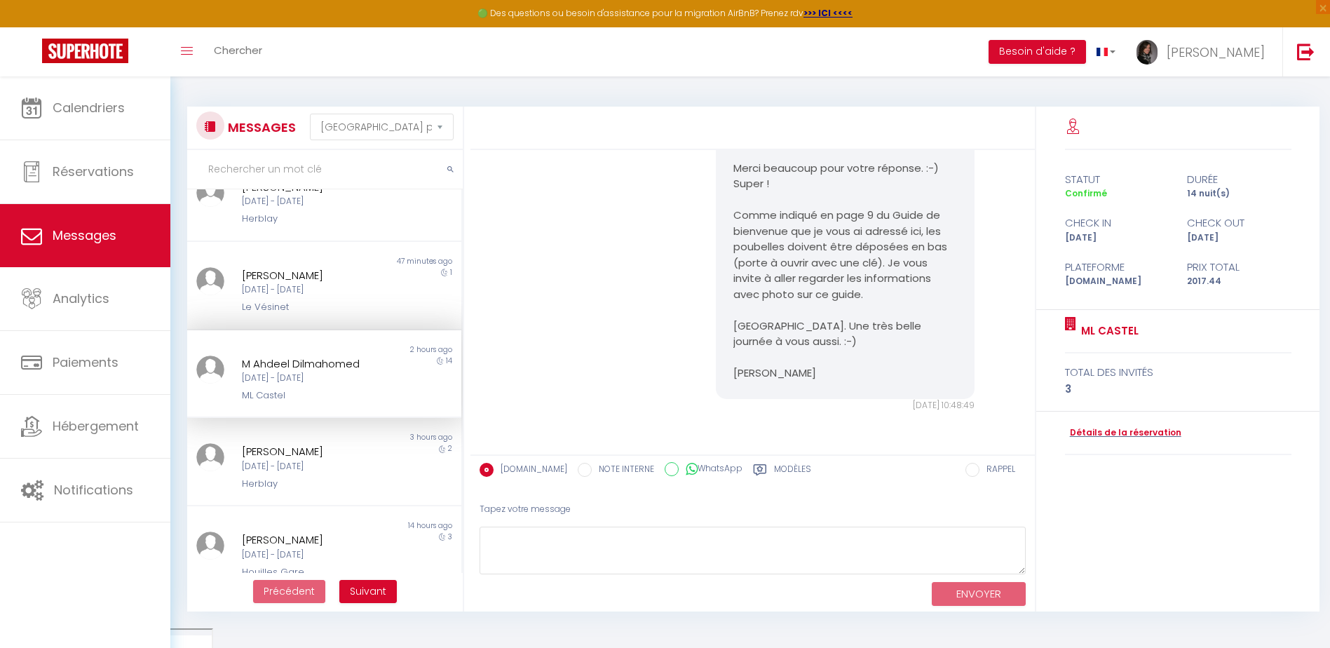
scroll to position [70, 0]
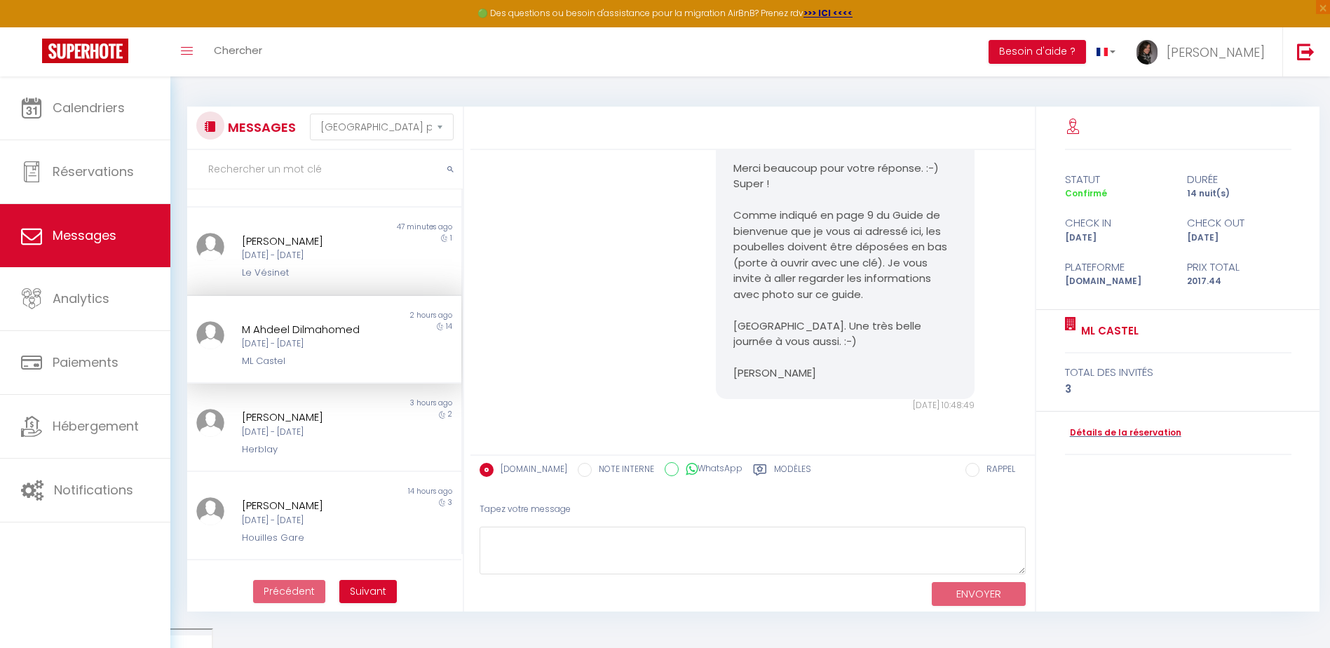
click at [328, 412] on div "[PERSON_NAME]" at bounding box center [313, 417] width 142 height 17
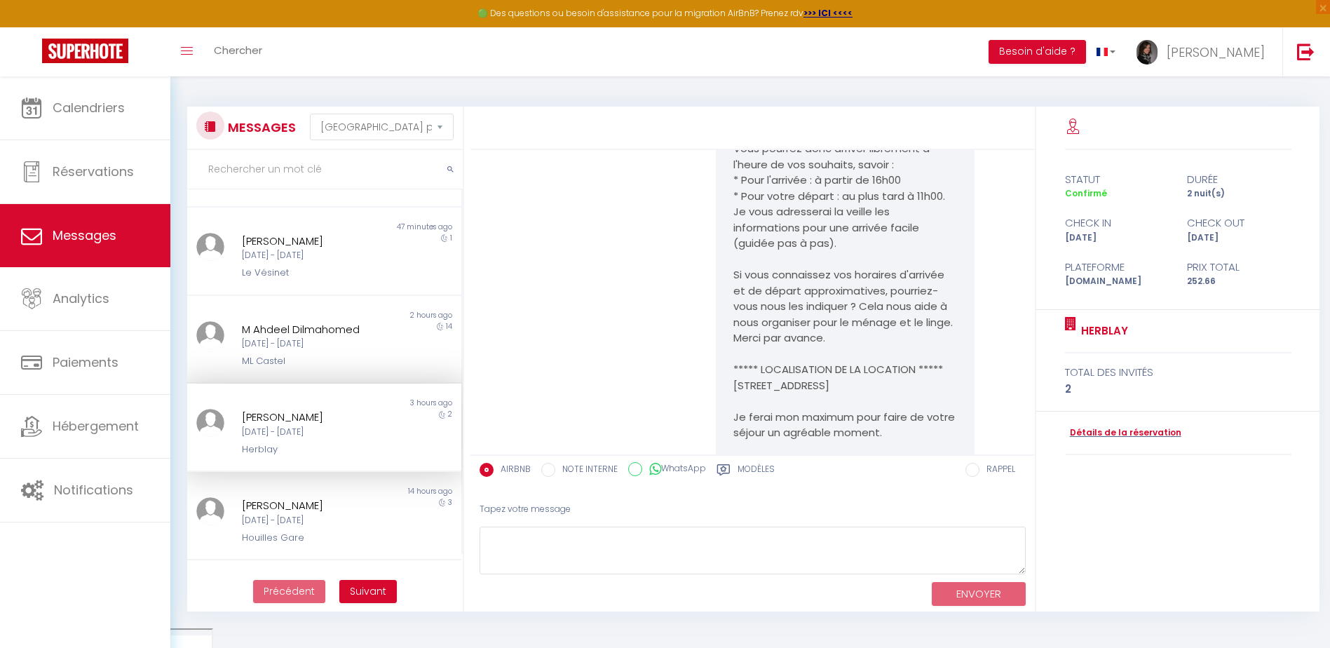
scroll to position [317, 0]
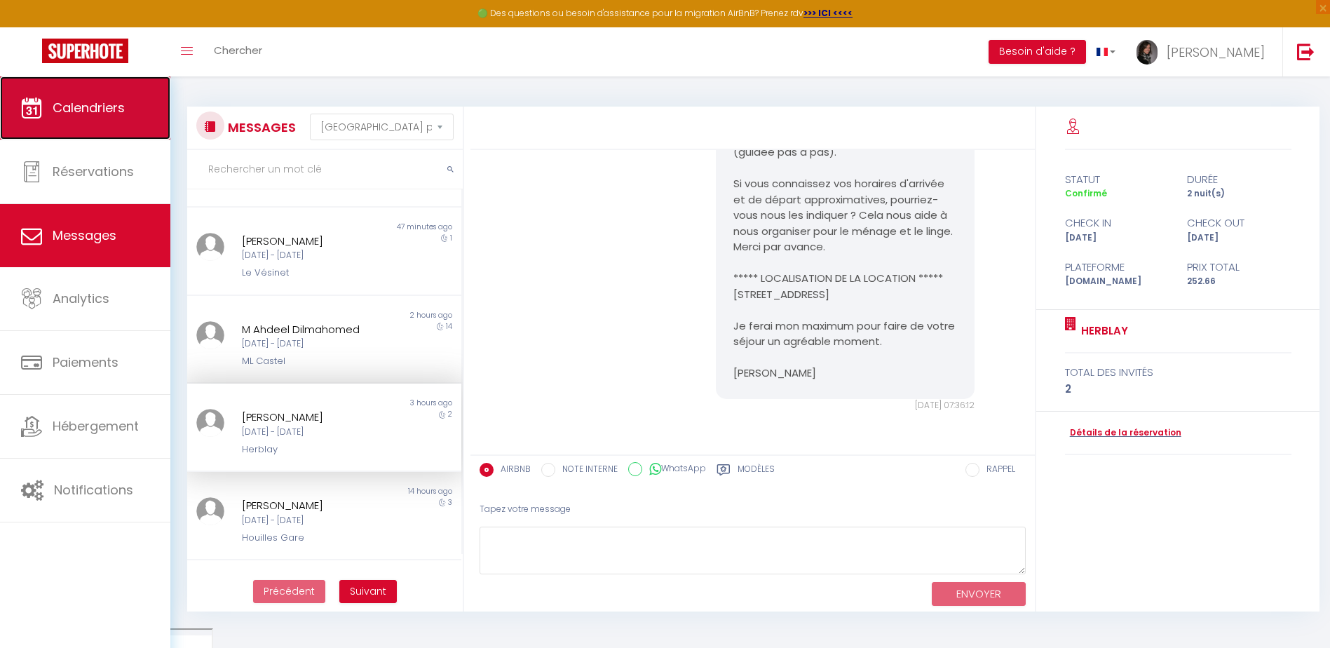
click at [101, 104] on span "Calendriers" at bounding box center [89, 108] width 72 height 18
